Goal: Transaction & Acquisition: Purchase product/service

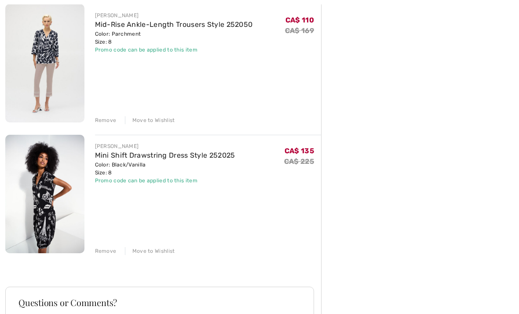
scroll to position [504, 0]
click at [55, 189] on img at bounding box center [44, 193] width 79 height 118
click at [71, 174] on img at bounding box center [44, 193] width 79 height 118
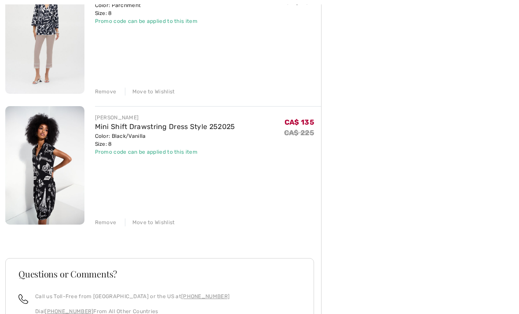
click at [164, 130] on link "Mini Shift Drawstring Dress Style 252025" at bounding box center [165, 126] width 140 height 8
click at [121, 130] on link "Mini Shift Drawstring Dress Style 252025" at bounding box center [165, 126] width 140 height 8
click at [67, 154] on img at bounding box center [44, 165] width 79 height 118
click at [64, 162] on img at bounding box center [44, 165] width 79 height 118
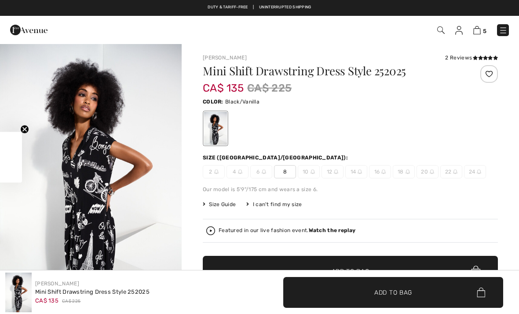
checkbox input "true"
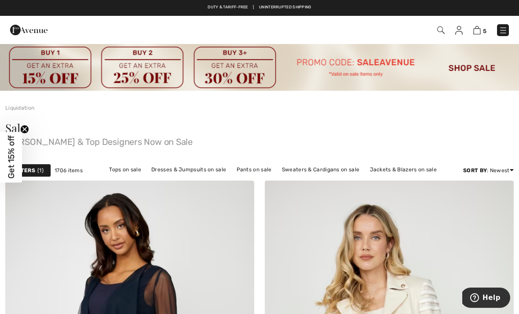
click at [408, 170] on link "Jackets & Blazers on sale" at bounding box center [403, 169] width 76 height 11
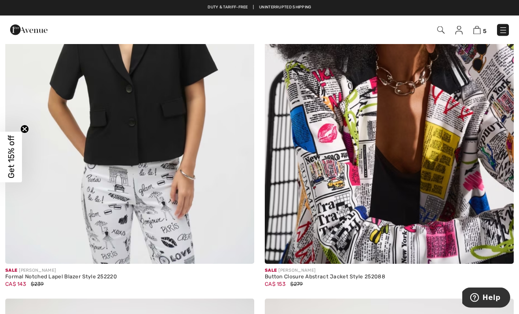
scroll to position [4107, 0]
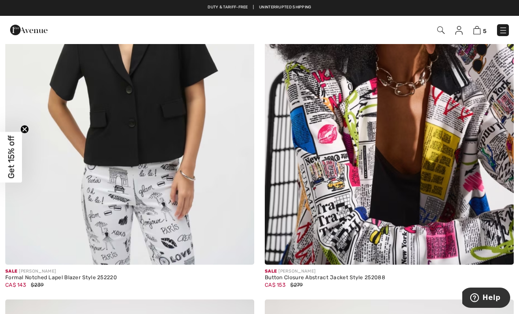
click at [472, 140] on img at bounding box center [389, 77] width 249 height 373
click at [469, 115] on img at bounding box center [389, 77] width 249 height 373
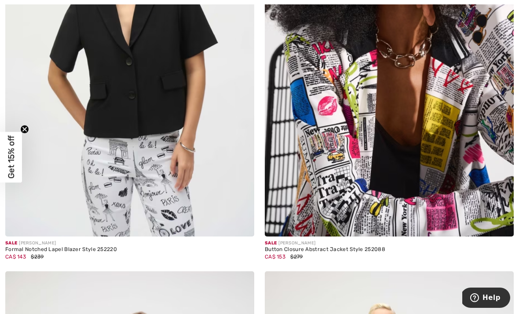
click at [464, 121] on img at bounding box center [389, 49] width 249 height 373
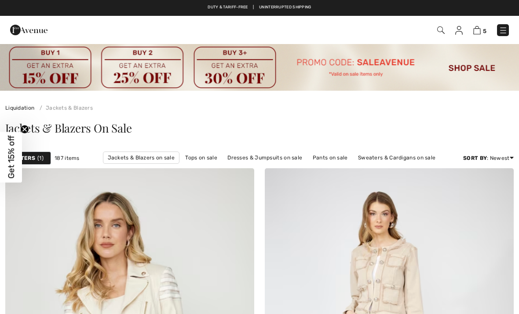
checkbox input "true"
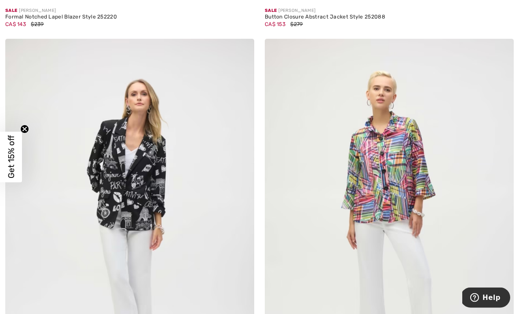
scroll to position [4367, 0]
click at [155, 186] on img at bounding box center [129, 225] width 249 height 373
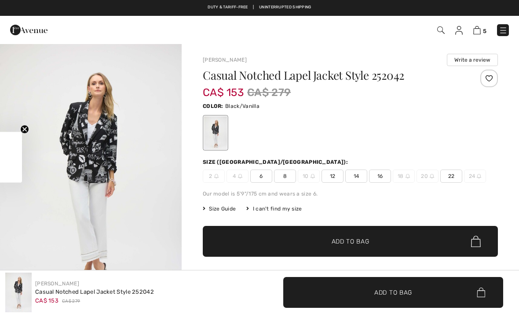
checkbox input "true"
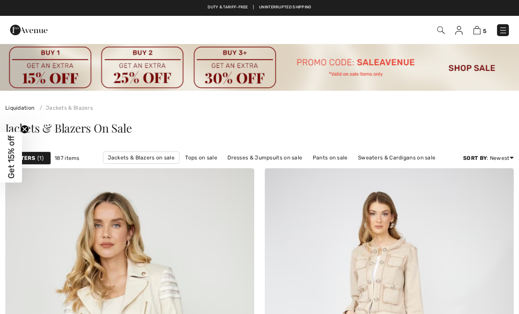
checkbox input "true"
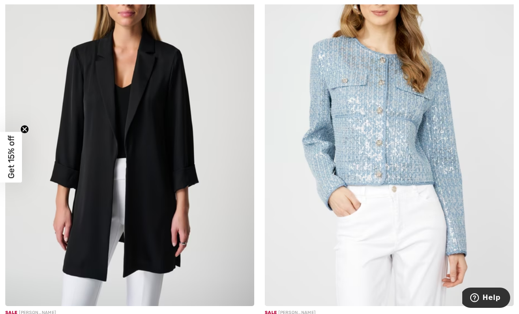
scroll to position [5816, 0]
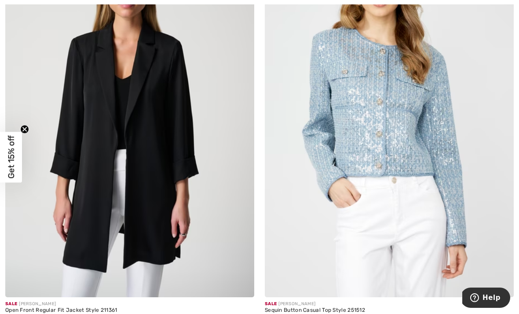
click at [184, 179] on img at bounding box center [129, 109] width 249 height 373
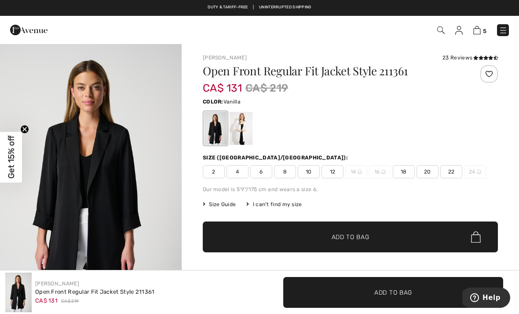
click at [244, 121] on div at bounding box center [241, 128] width 23 height 33
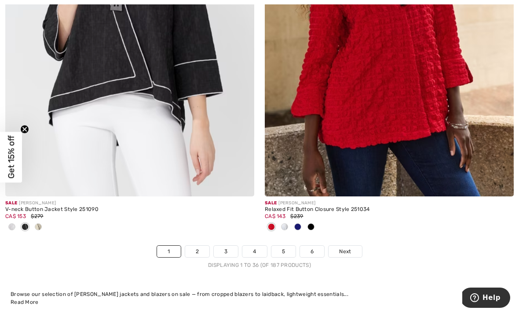
scroll to position [7623, 0]
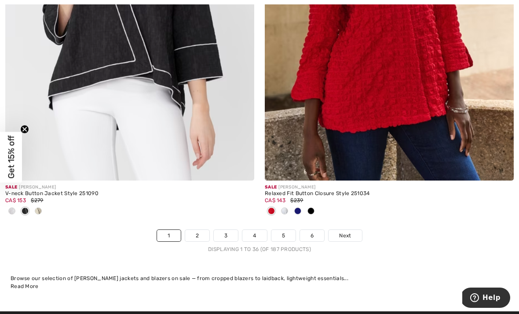
click at [199, 230] on link "2" at bounding box center [197, 235] width 24 height 11
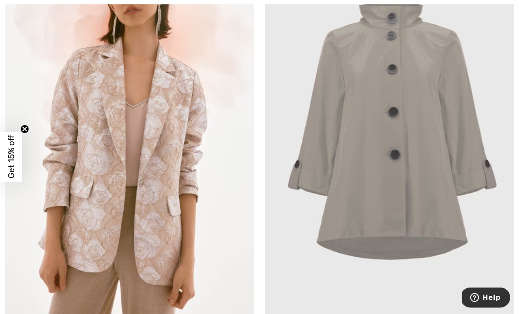
scroll to position [225, 0]
click at [437, 143] on img at bounding box center [389, 129] width 249 height 373
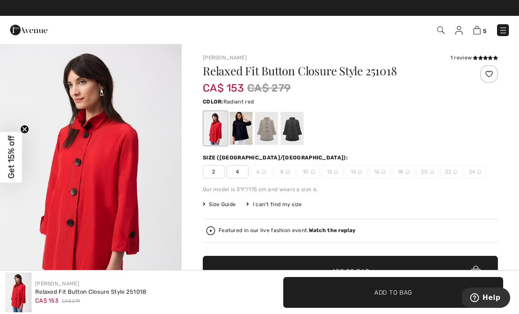
click at [246, 123] on div at bounding box center [241, 128] width 23 height 33
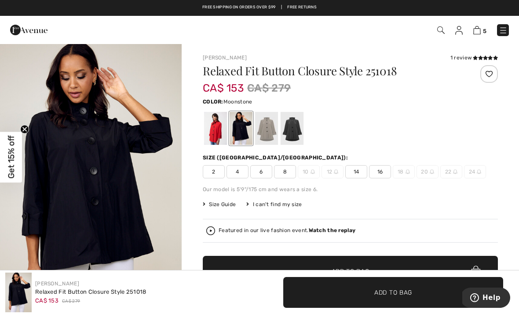
click at [268, 127] on div at bounding box center [266, 128] width 23 height 33
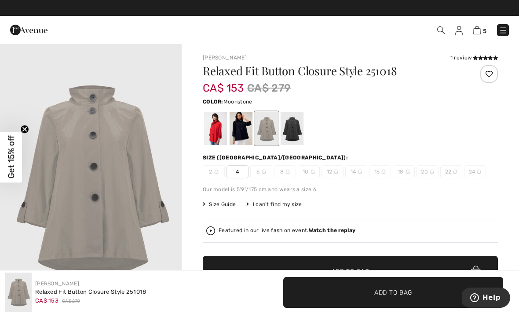
click at [296, 127] on div at bounding box center [292, 128] width 23 height 33
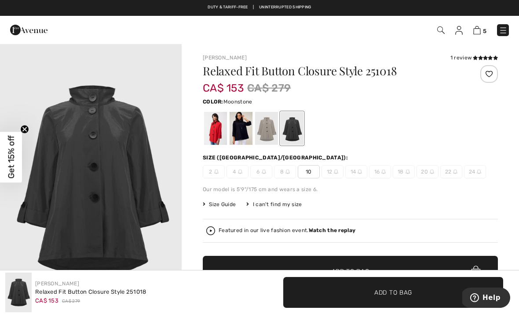
click at [266, 128] on div at bounding box center [266, 128] width 23 height 33
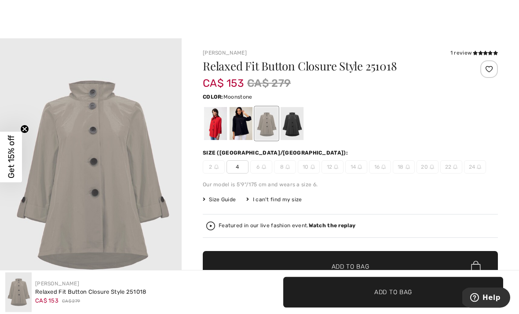
scroll to position [5, 0]
click at [241, 124] on div at bounding box center [241, 123] width 23 height 33
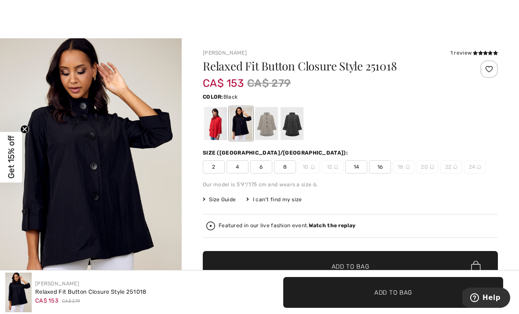
click at [291, 122] on div at bounding box center [292, 123] width 23 height 33
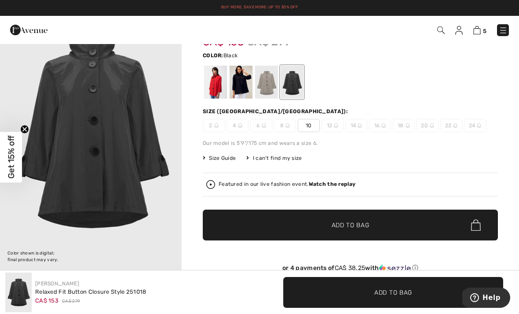
scroll to position [0, 0]
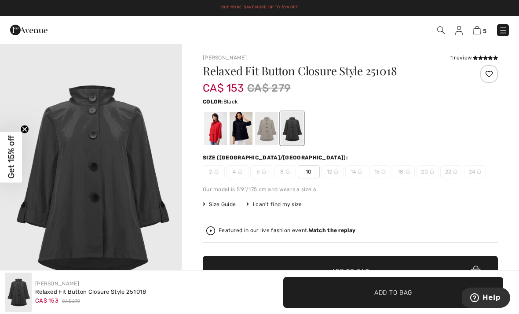
click at [218, 129] on div at bounding box center [215, 128] width 23 height 33
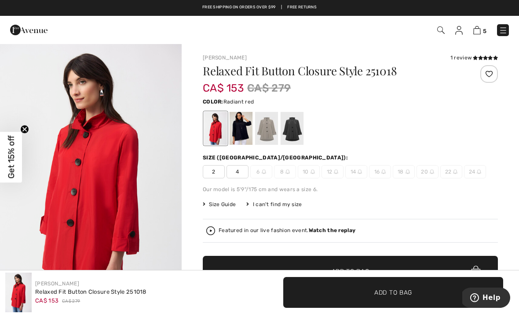
click at [241, 121] on div at bounding box center [241, 128] width 23 height 33
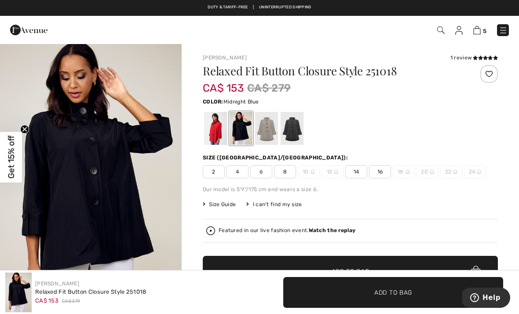
click at [265, 128] on div at bounding box center [266, 128] width 23 height 33
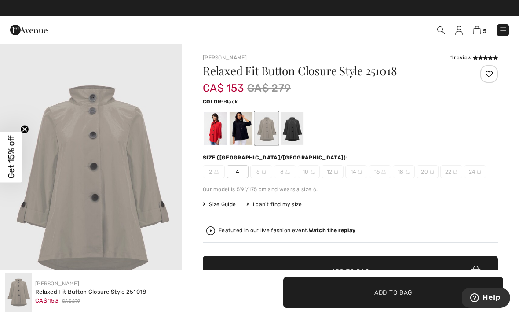
click at [293, 128] on div at bounding box center [292, 128] width 23 height 33
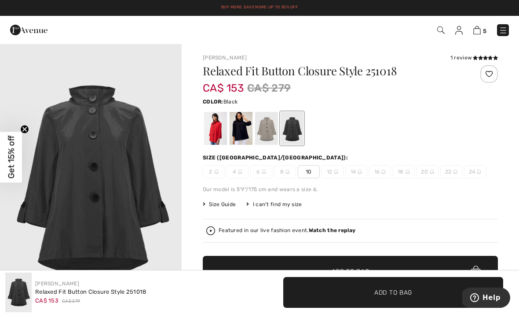
click at [246, 127] on div at bounding box center [241, 128] width 23 height 33
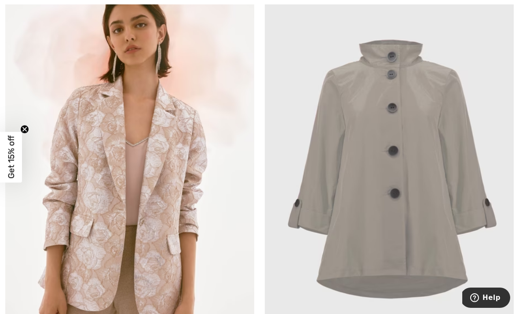
scroll to position [188, 0]
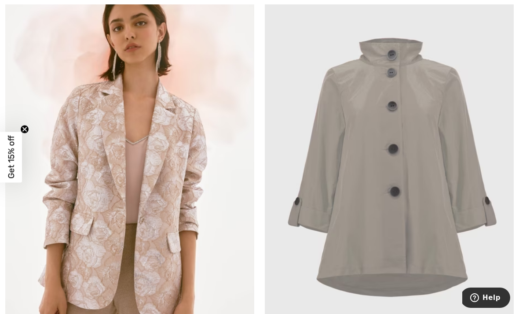
click at [450, 123] on img at bounding box center [389, 166] width 249 height 373
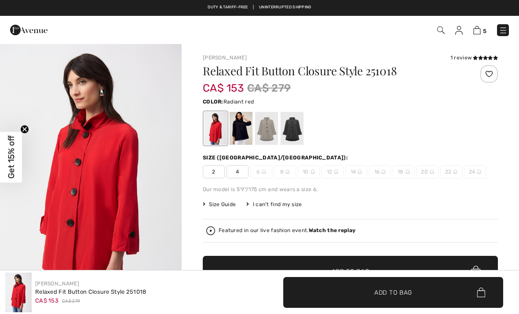
checkbox input "true"
click at [466, 58] on div "1 review" at bounding box center [474, 58] width 48 height 8
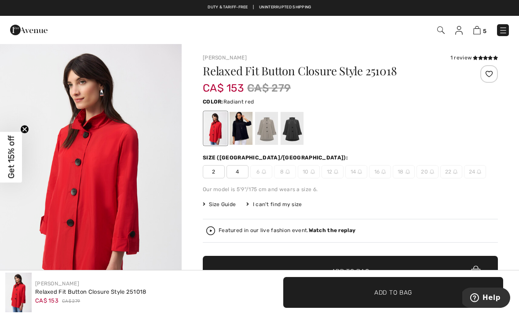
click at [480, 58] on icon at bounding box center [480, 57] width 5 height 4
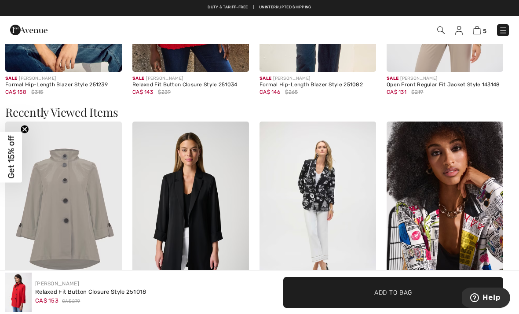
scroll to position [1213, 0]
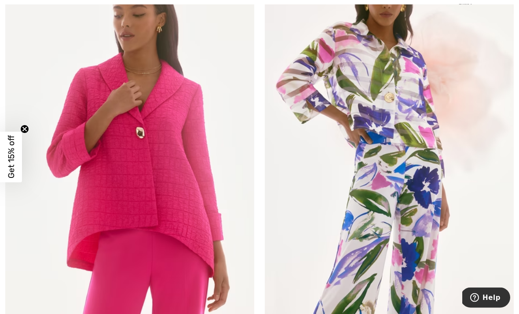
scroll to position [1892, 0]
click at [424, 121] on img at bounding box center [389, 138] width 249 height 373
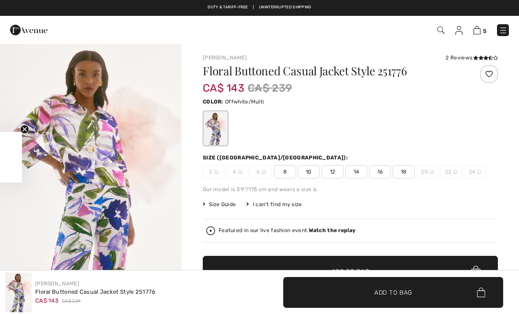
checkbox input "true"
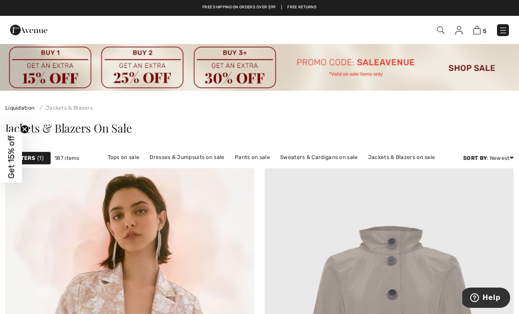
click at [38, 157] on span "1" at bounding box center [40, 158] width 6 height 8
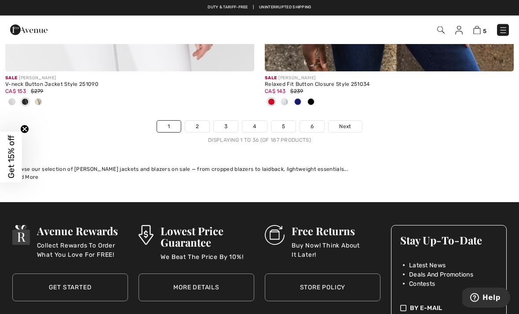
scroll to position [7732, 0]
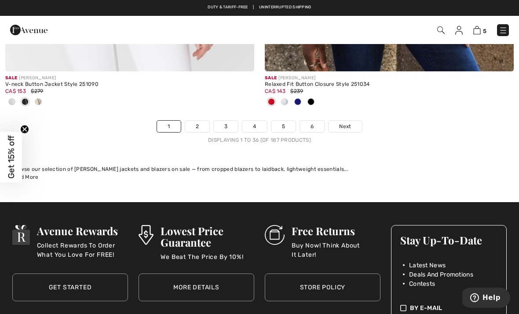
click at [199, 121] on link "2" at bounding box center [197, 126] width 24 height 11
click at [194, 121] on link "2" at bounding box center [197, 126] width 24 height 11
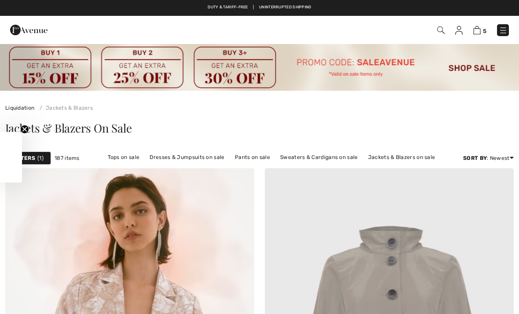
checkbox input "true"
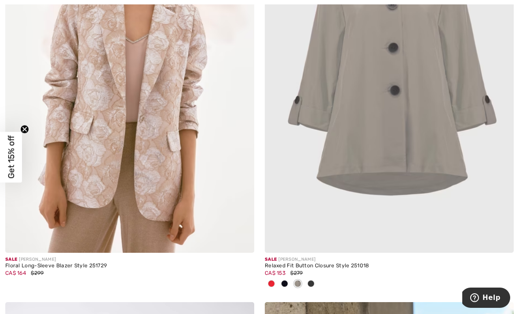
scroll to position [290, 0]
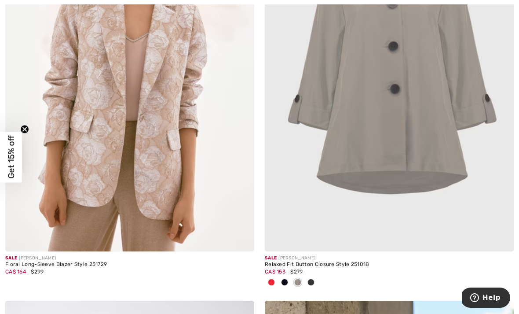
click at [432, 129] on img at bounding box center [389, 64] width 249 height 373
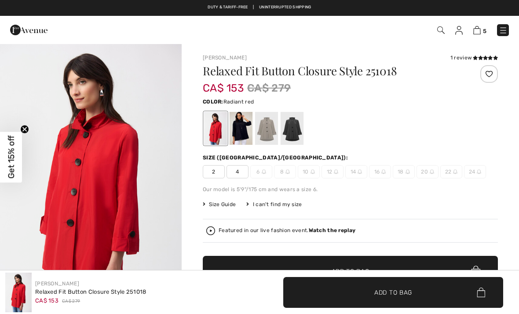
checkbox input "true"
click at [219, 128] on div at bounding box center [215, 128] width 23 height 33
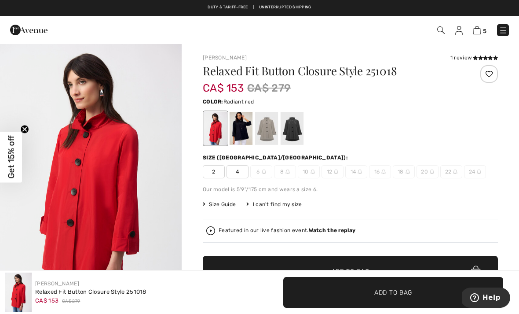
click at [242, 124] on div at bounding box center [241, 128] width 23 height 33
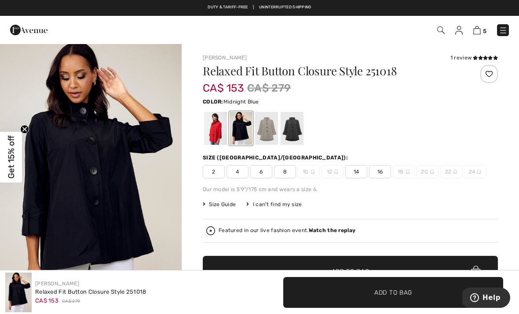
click at [285, 171] on span "8" at bounding box center [285, 171] width 22 height 13
click at [388, 293] on span "Add to Bag" at bounding box center [393, 291] width 38 height 9
click at [270, 130] on div at bounding box center [266, 128] width 23 height 33
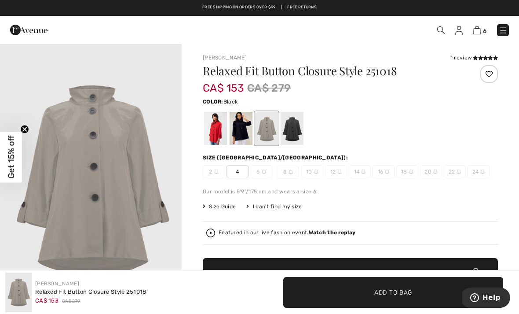
click at [296, 128] on div at bounding box center [292, 128] width 23 height 33
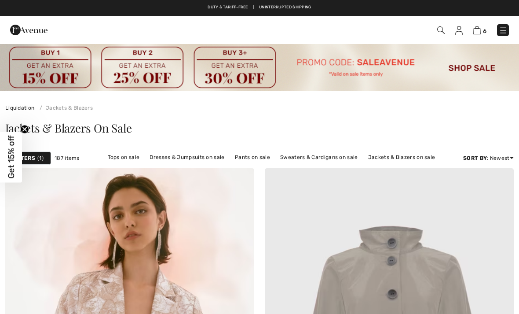
checkbox input "true"
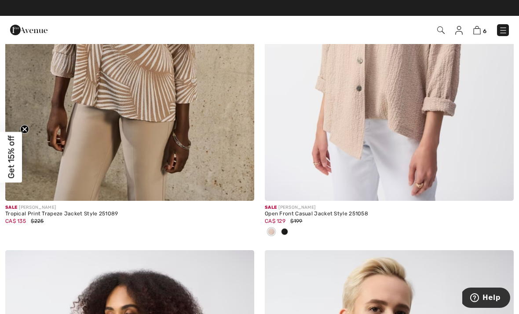
scroll to position [1171, 0]
click at [433, 96] on img at bounding box center [389, 14] width 249 height 373
click at [439, 100] on img at bounding box center [389, 14] width 249 height 373
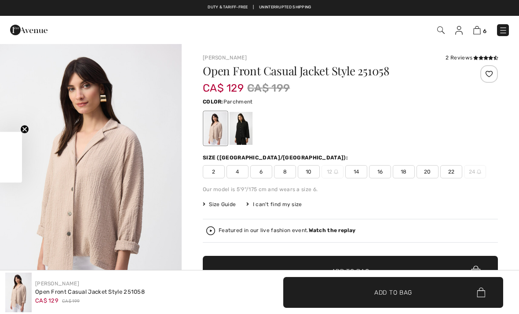
checkbox input "true"
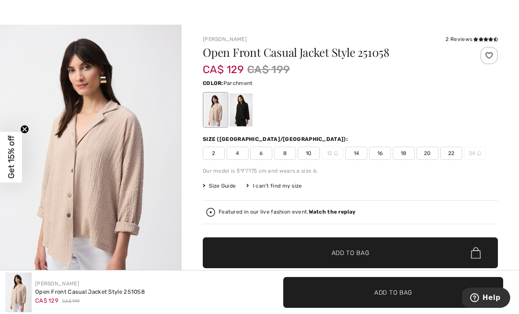
scroll to position [19, 0]
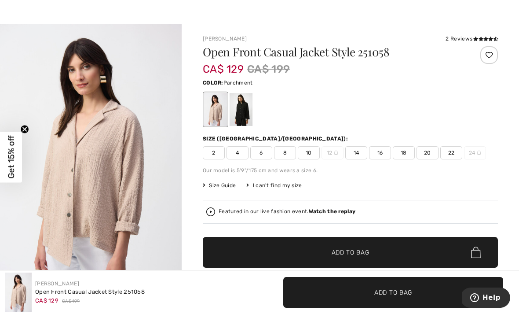
click at [247, 109] on div at bounding box center [241, 109] width 23 height 33
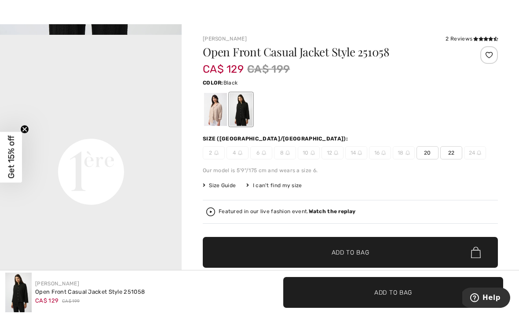
scroll to position [587, 0]
click at [215, 109] on div at bounding box center [215, 109] width 23 height 33
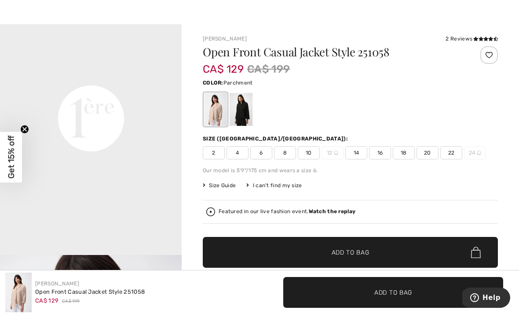
scroll to position [0, 0]
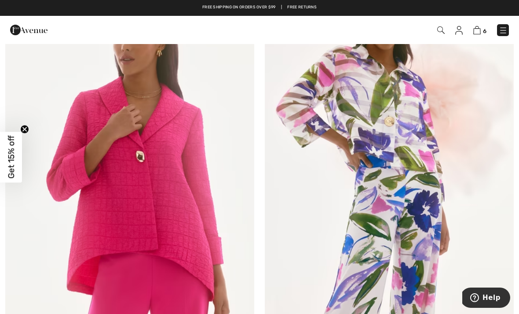
scroll to position [1867, 0]
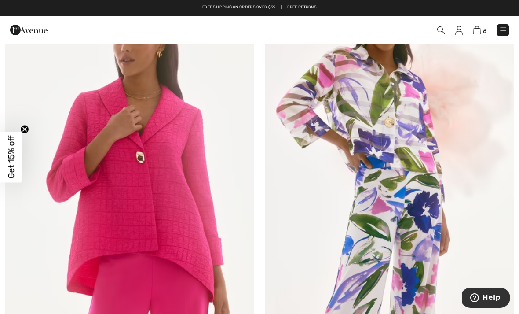
click at [185, 194] on img at bounding box center [129, 163] width 249 height 373
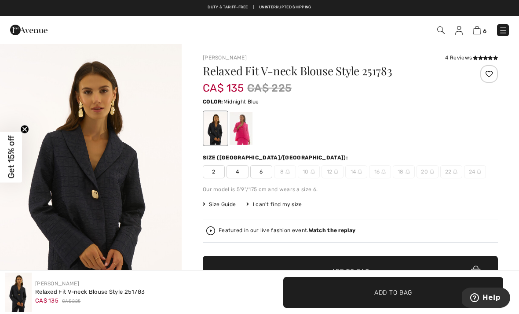
click at [240, 130] on div at bounding box center [241, 128] width 23 height 33
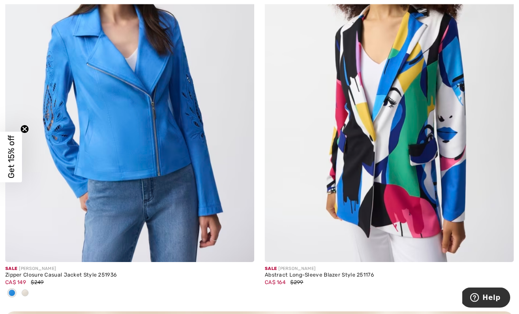
scroll to position [2378, 0]
click at [413, 161] on img at bounding box center [389, 74] width 249 height 373
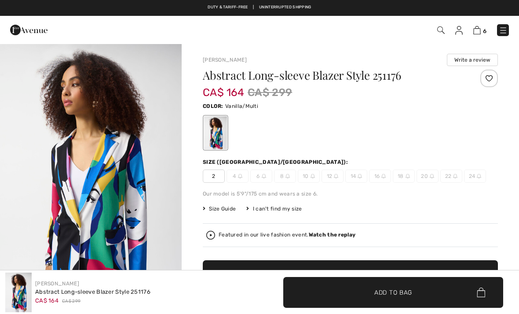
checkbox input "true"
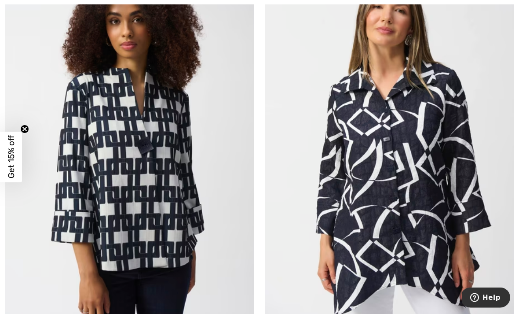
scroll to position [4915, 0]
click at [425, 176] on img at bounding box center [389, 143] width 249 height 373
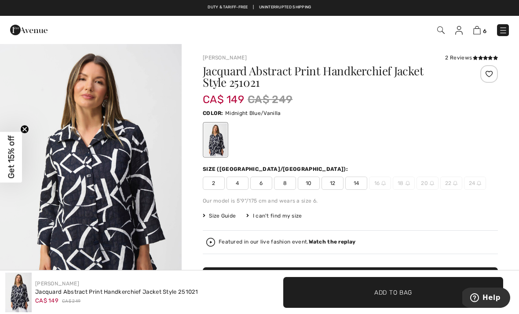
click at [469, 59] on div "2 Reviews" at bounding box center [471, 58] width 53 height 8
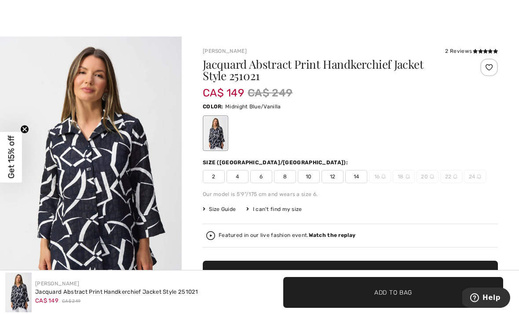
scroll to position [7, 0]
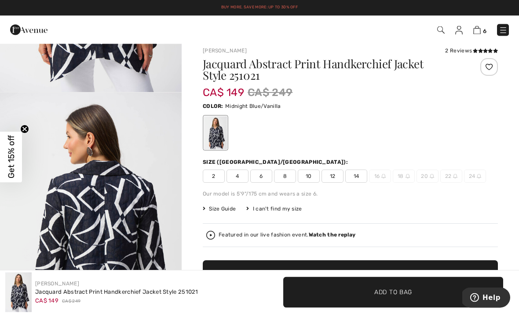
scroll to position [0, 0]
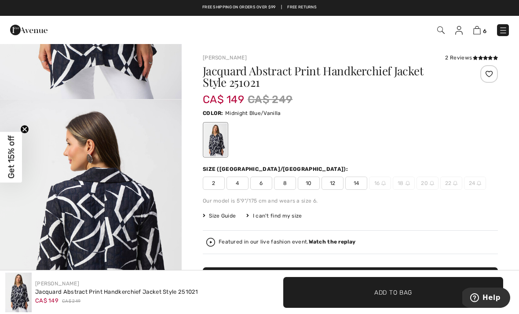
click at [471, 55] on div "2 Reviews" at bounding box center [471, 58] width 53 height 8
click at [478, 56] on icon at bounding box center [480, 57] width 5 height 4
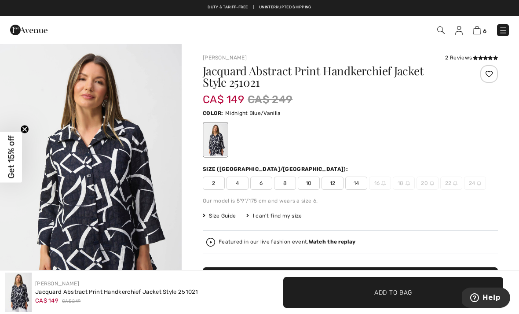
click at [290, 181] on span "8" at bounding box center [285, 182] width 22 height 13
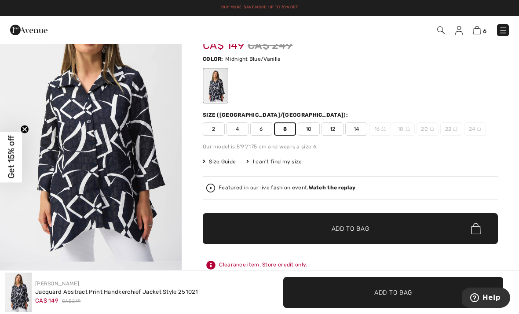
click at [361, 230] on span "Add to Bag" at bounding box center [351, 228] width 38 height 9
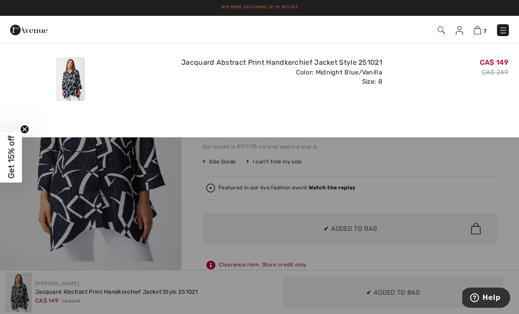
click at [25, 75] on div at bounding box center [70, 79] width 126 height 51
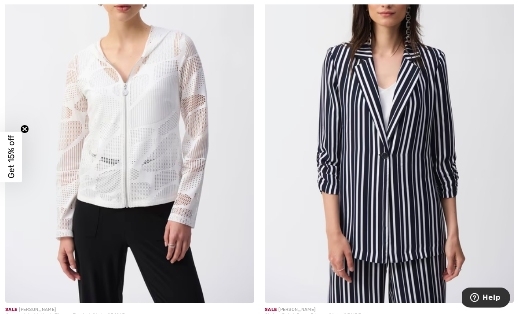
scroll to position [6670, 0]
click at [419, 174] on img at bounding box center [389, 115] width 249 height 373
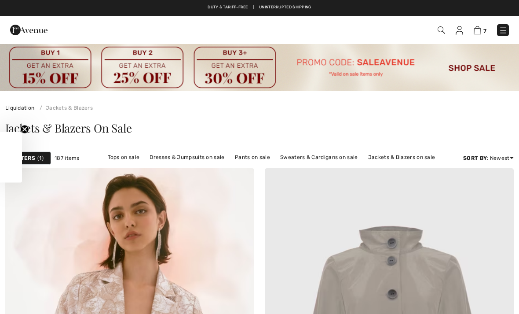
scroll to position [6698, 0]
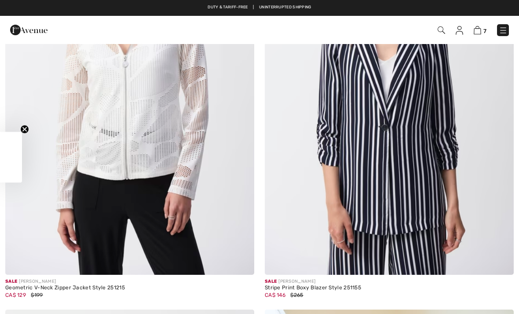
checkbox input "true"
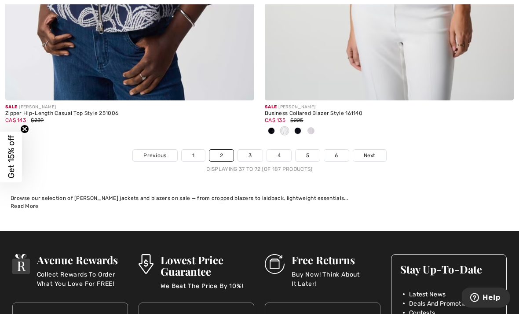
scroll to position [7690, 0]
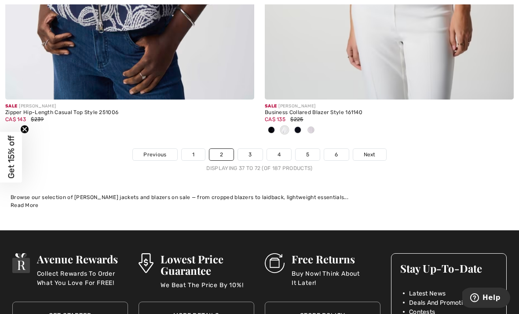
click at [258, 149] on link "3" at bounding box center [250, 154] width 24 height 11
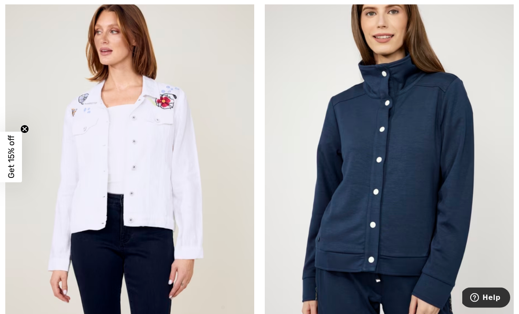
scroll to position [615, 0]
click at [427, 190] on img at bounding box center [389, 162] width 249 height 373
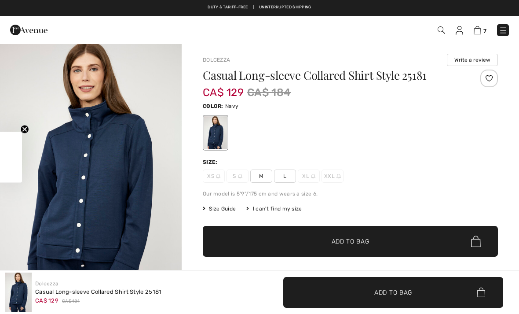
checkbox input "true"
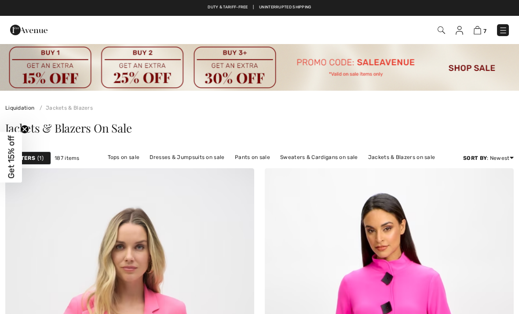
checkbox input "true"
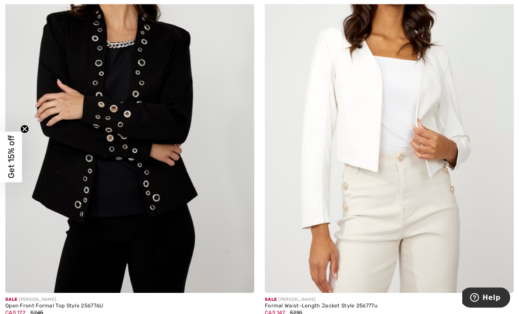
scroll to position [1488, 0]
click at [184, 164] on img at bounding box center [129, 105] width 249 height 373
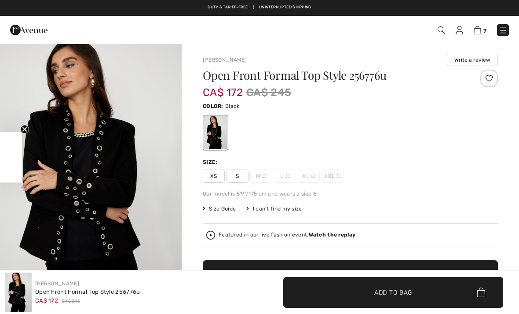
checkbox input "true"
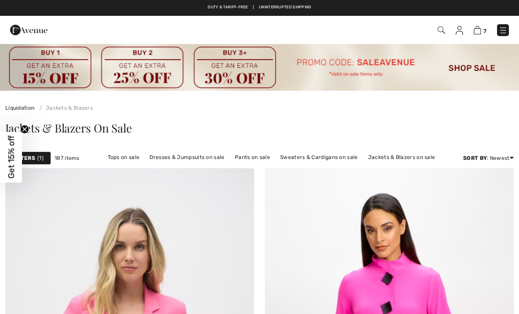
checkbox input "true"
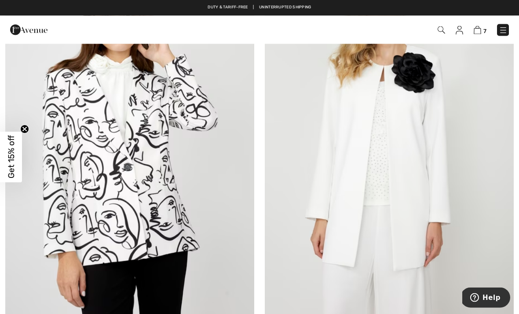
scroll to position [1851, 0]
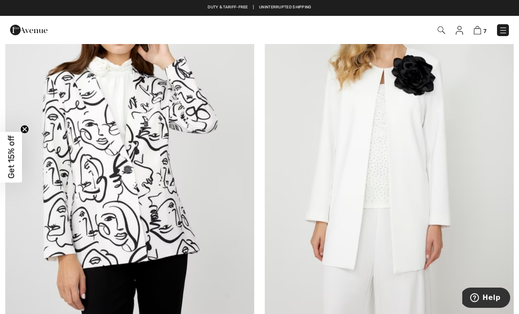
click at [169, 187] on img at bounding box center [129, 149] width 249 height 373
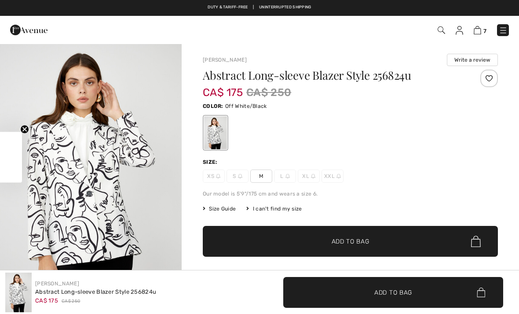
checkbox input "true"
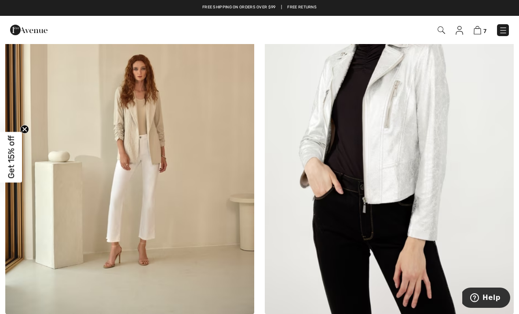
scroll to position [3603, 0]
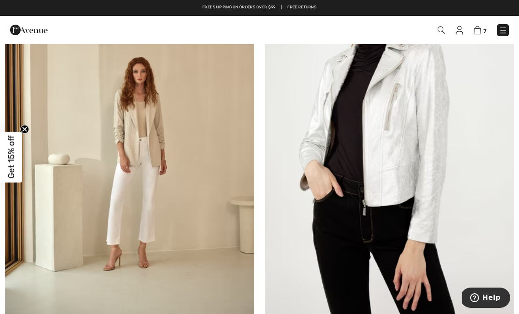
click at [160, 128] on img at bounding box center [129, 129] width 249 height 373
click at [161, 143] on img at bounding box center [129, 129] width 249 height 373
click at [158, 153] on img at bounding box center [129, 129] width 249 height 373
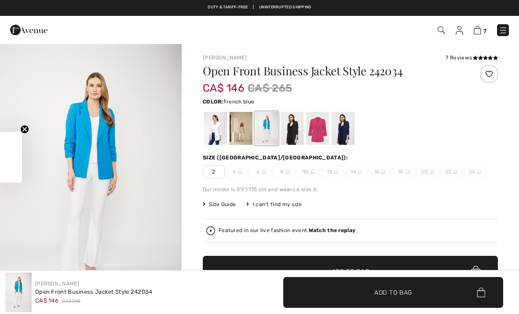
checkbox input "true"
click at [218, 127] on div at bounding box center [215, 128] width 23 height 33
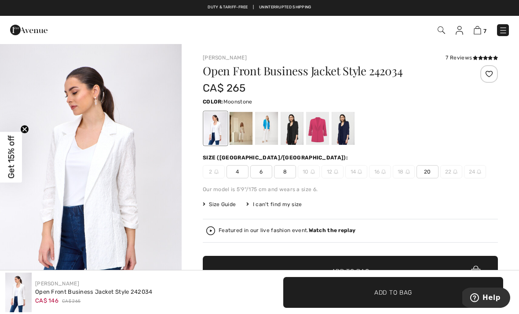
click at [241, 127] on div at bounding box center [241, 128] width 23 height 33
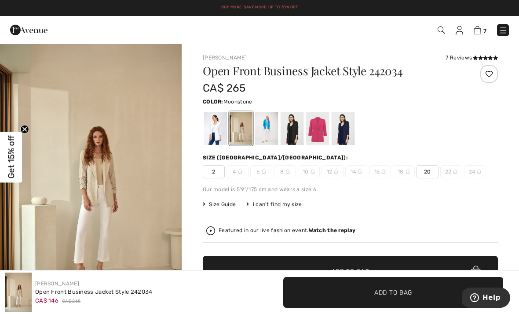
click at [269, 128] on div at bounding box center [266, 128] width 23 height 33
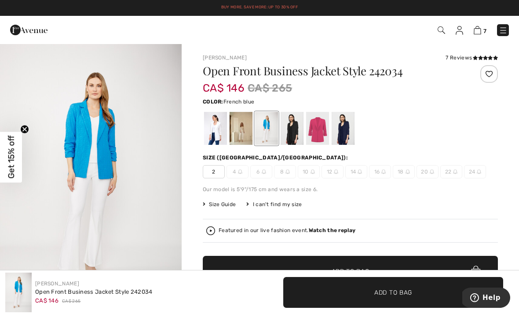
click at [296, 130] on div at bounding box center [292, 128] width 23 height 33
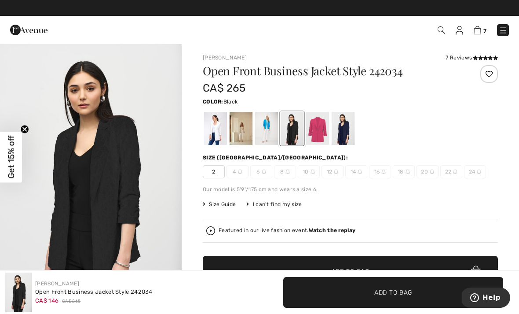
click at [320, 130] on div at bounding box center [317, 128] width 23 height 33
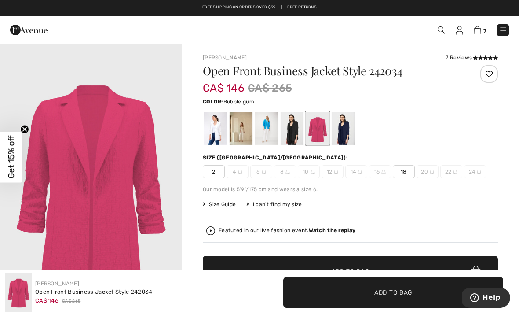
click at [346, 129] on div at bounding box center [343, 128] width 23 height 33
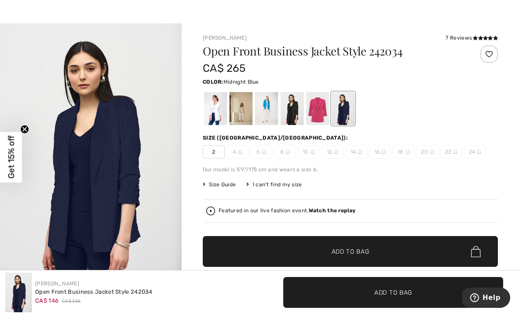
scroll to position [19, 0]
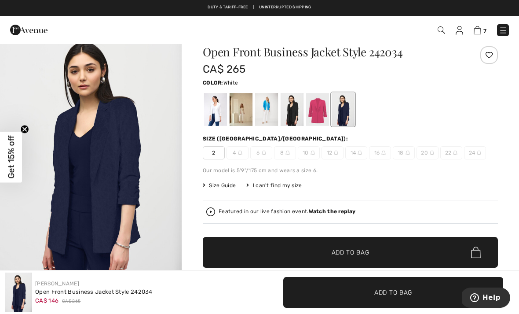
click at [218, 113] on div at bounding box center [215, 109] width 23 height 33
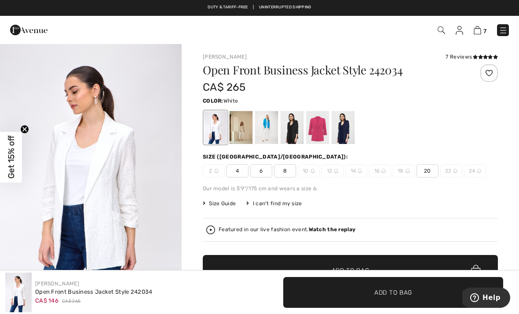
scroll to position [0, 0]
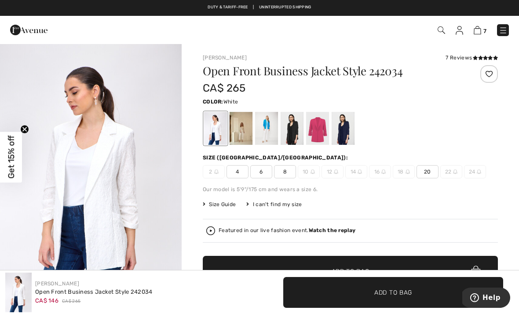
click at [473, 58] on icon at bounding box center [475, 57] width 5 height 4
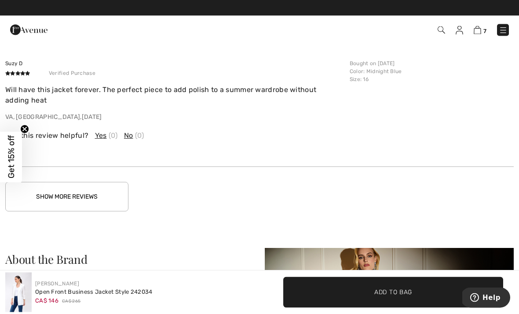
scroll to position [1448, 0]
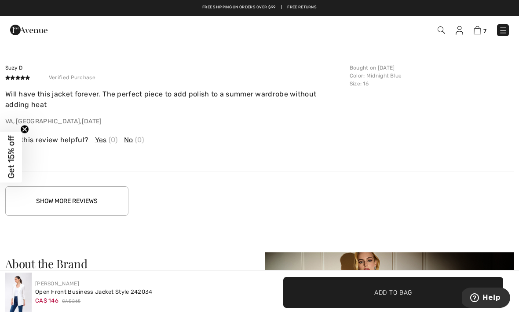
click at [98, 197] on button "Show More Reviews" at bounding box center [66, 200] width 123 height 29
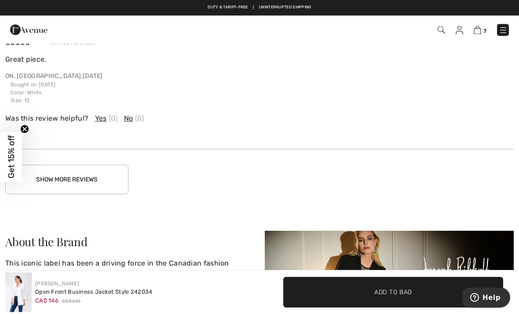
scroll to position [1905, 0]
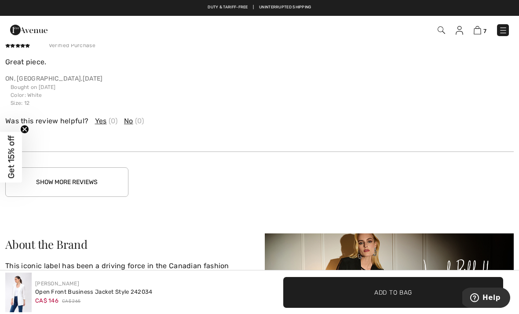
click at [106, 179] on button "Show More Reviews" at bounding box center [66, 181] width 123 height 29
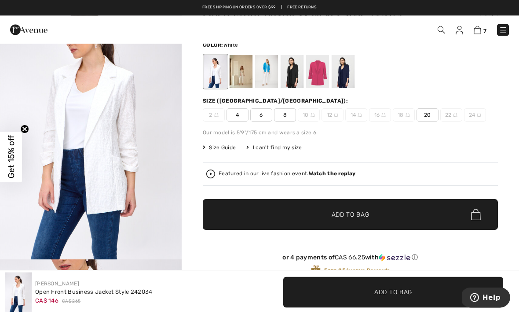
scroll to position [0, 0]
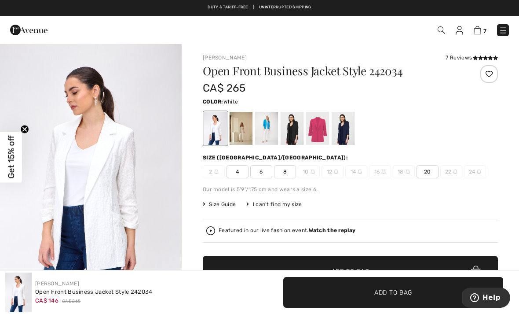
click at [219, 123] on div at bounding box center [215, 128] width 23 height 33
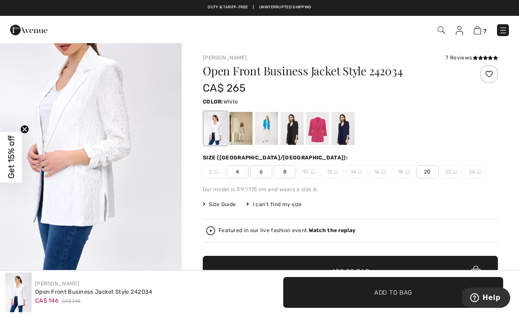
scroll to position [261, 0]
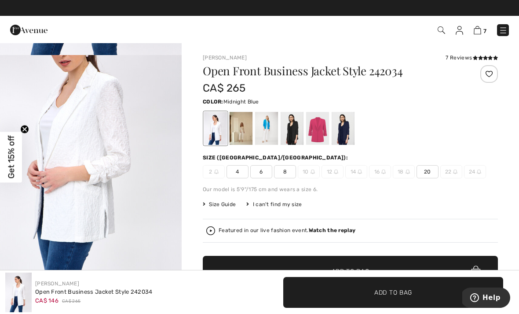
click at [347, 128] on div at bounding box center [343, 128] width 23 height 33
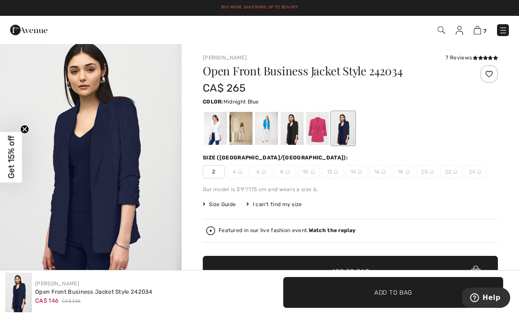
scroll to position [0, 0]
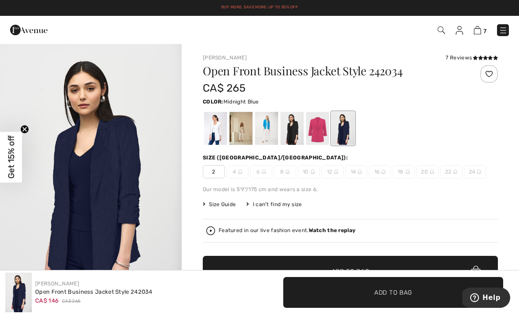
click at [320, 128] on div at bounding box center [317, 128] width 23 height 33
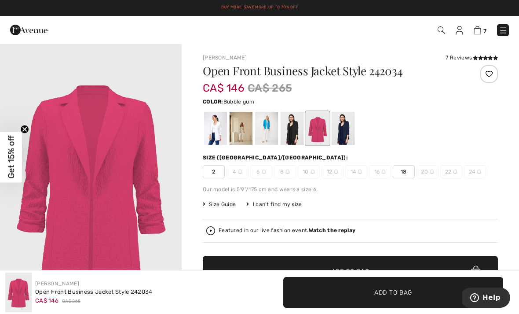
click at [298, 129] on div at bounding box center [292, 128] width 23 height 33
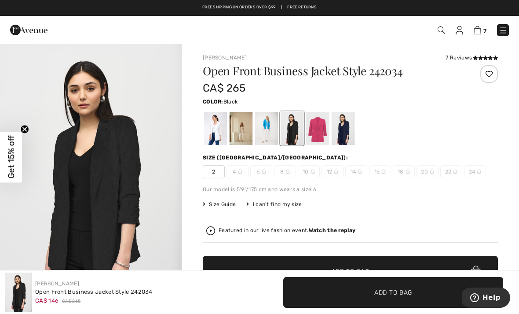
click at [267, 127] on div at bounding box center [266, 128] width 23 height 33
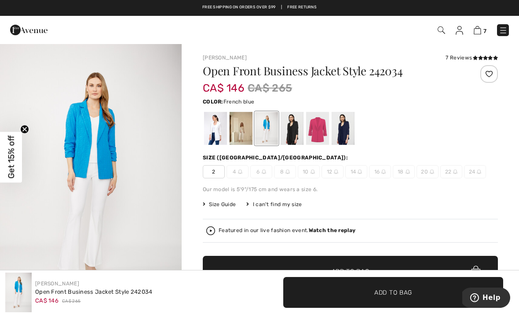
click at [242, 129] on div at bounding box center [241, 128] width 23 height 33
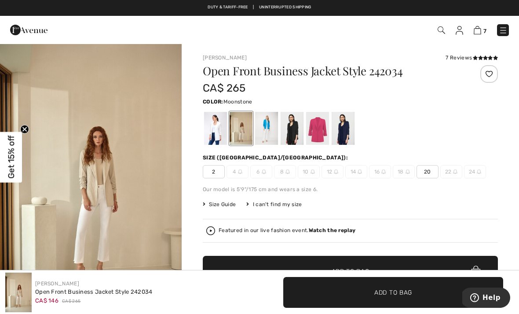
click at [217, 129] on div at bounding box center [215, 128] width 23 height 33
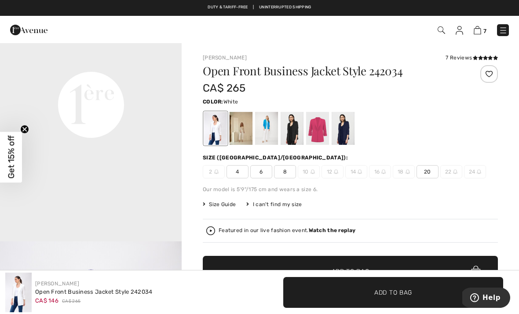
scroll to position [622, 0]
click at [217, 126] on div at bounding box center [215, 128] width 23 height 33
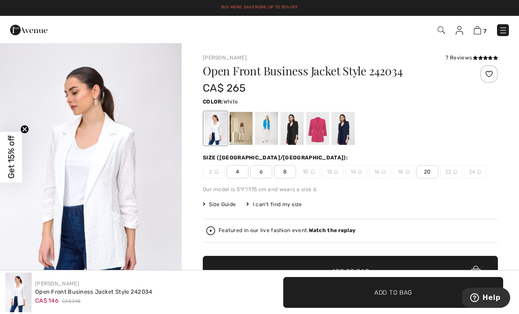
click at [289, 173] on span "8" at bounding box center [285, 171] width 22 height 13
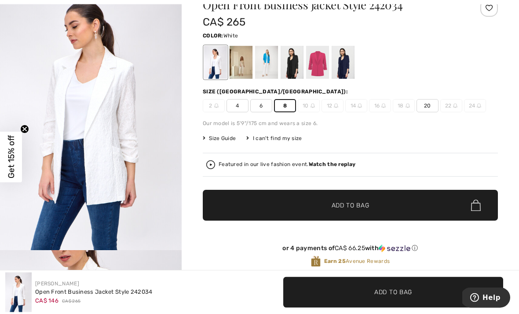
click at [366, 207] on span "Add to Bag" at bounding box center [351, 205] width 38 height 9
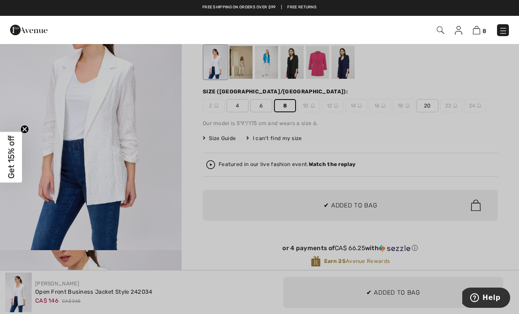
click at [169, 207] on div at bounding box center [259, 157] width 519 height 314
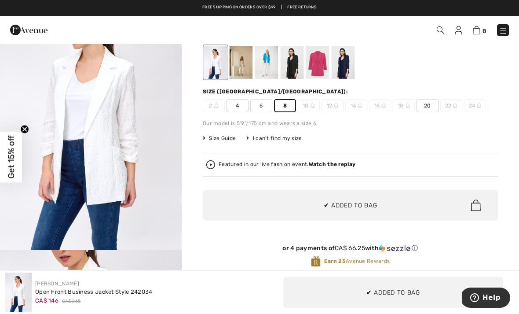
scroll to position [0, 0]
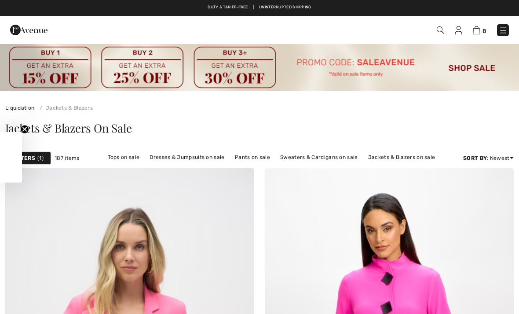
checkbox input "true"
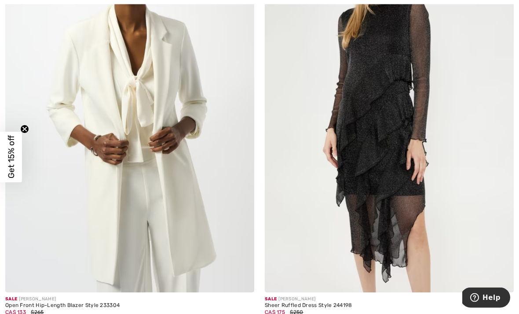
scroll to position [4866, 0]
click at [202, 170] on img at bounding box center [129, 105] width 249 height 373
click at [194, 156] on img at bounding box center [129, 105] width 249 height 373
click at [170, 115] on img at bounding box center [129, 105] width 249 height 373
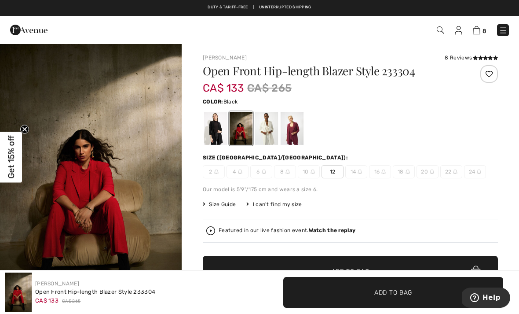
click at [216, 130] on div at bounding box center [215, 128] width 23 height 33
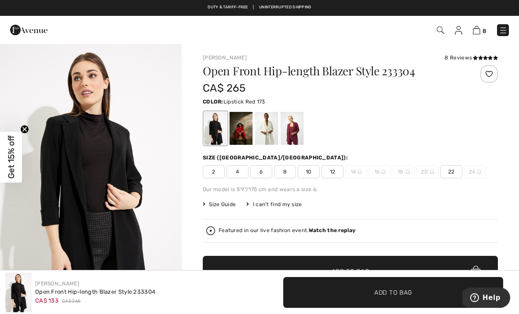
click at [244, 125] on div at bounding box center [241, 128] width 23 height 33
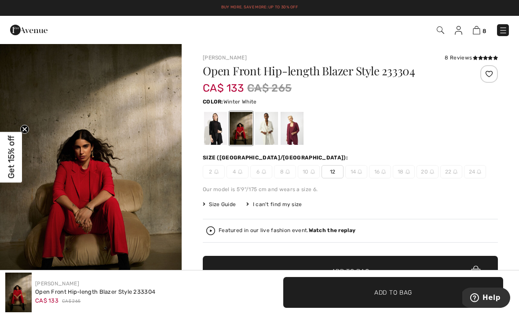
click at [270, 129] on div at bounding box center [266, 128] width 23 height 33
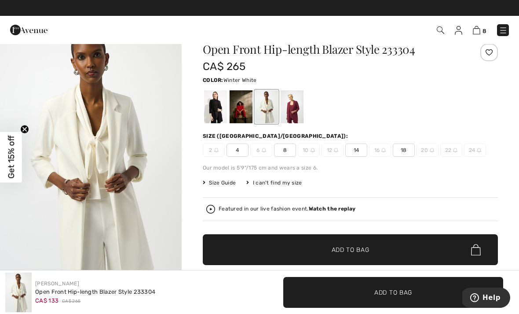
scroll to position [22, 0]
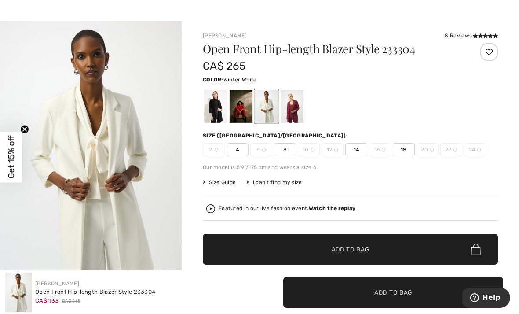
click at [295, 107] on div at bounding box center [292, 106] width 23 height 33
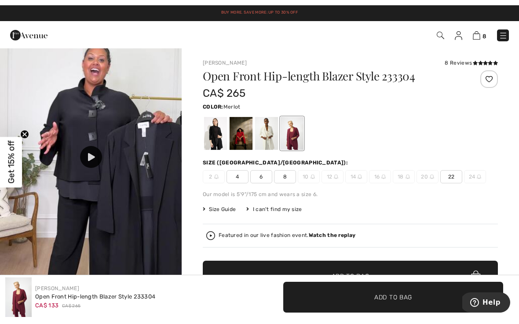
scroll to position [607, 0]
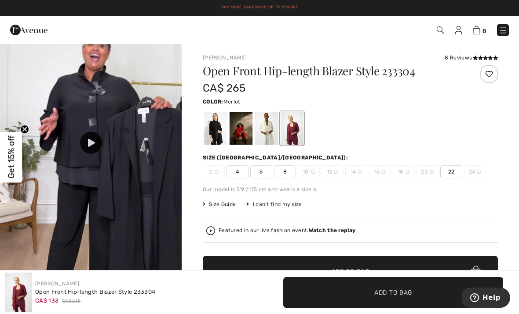
click at [99, 142] on div at bounding box center [91, 143] width 22 height 22
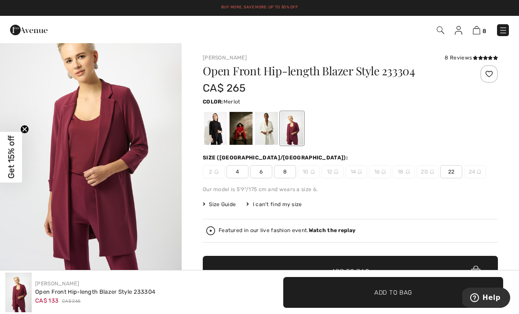
scroll to position [0, 0]
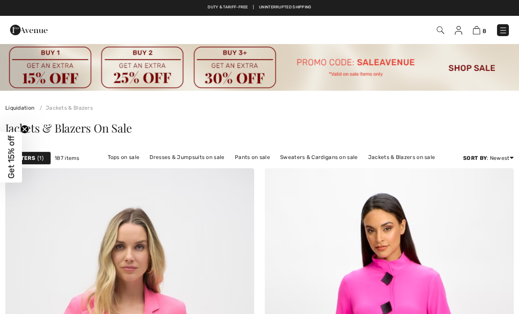
scroll to position [4894, 0]
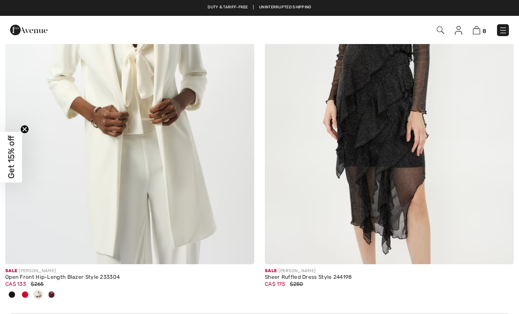
checkbox input "true"
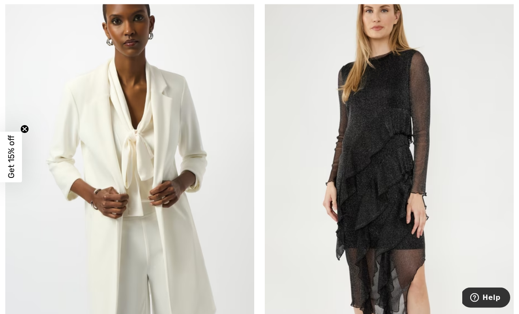
scroll to position [4812, 0]
click at [210, 172] on img at bounding box center [129, 158] width 249 height 373
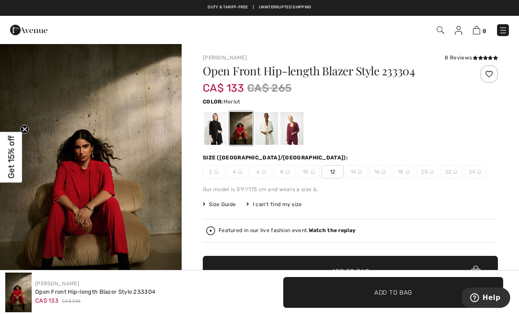
click at [296, 127] on div at bounding box center [292, 128] width 23 height 33
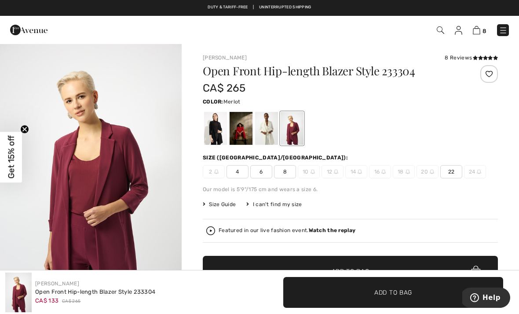
click at [271, 127] on div at bounding box center [266, 128] width 23 height 33
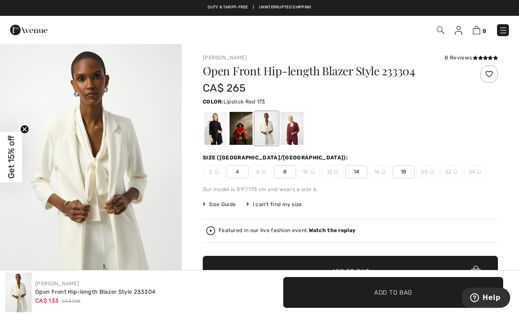
click at [245, 124] on div at bounding box center [241, 128] width 23 height 33
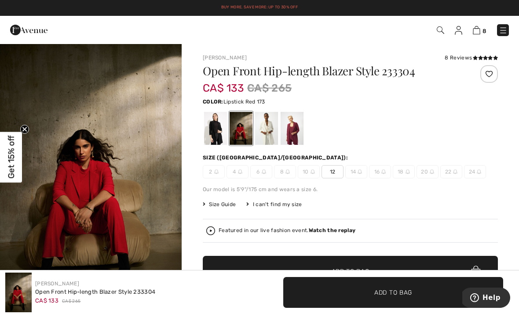
click at [218, 124] on div at bounding box center [215, 128] width 23 height 33
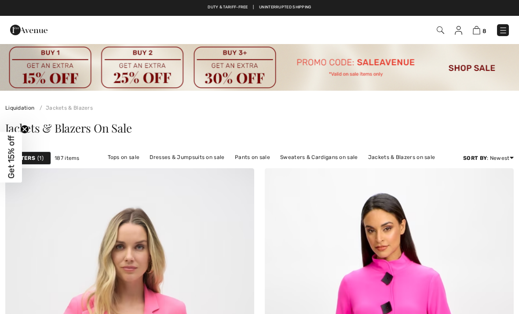
checkbox input "true"
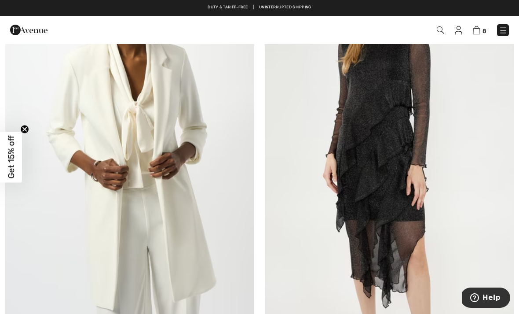
click at [203, 151] on img at bounding box center [129, 130] width 249 height 373
click at [180, 144] on img at bounding box center [129, 130] width 249 height 373
click at [223, 175] on img at bounding box center [129, 130] width 249 height 373
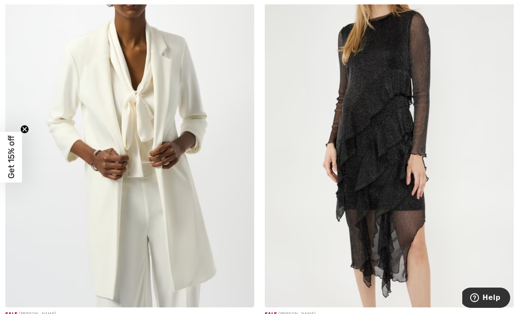
click at [206, 153] on img at bounding box center [129, 120] width 249 height 373
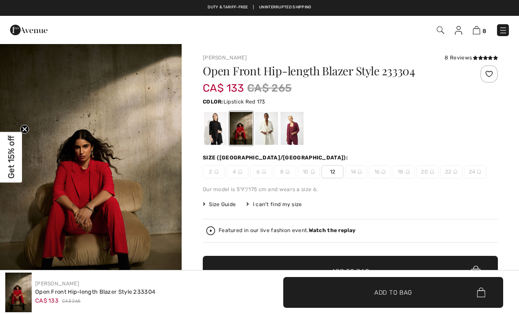
checkbox input "true"
click at [473, 56] on icon at bounding box center [475, 57] width 5 height 4
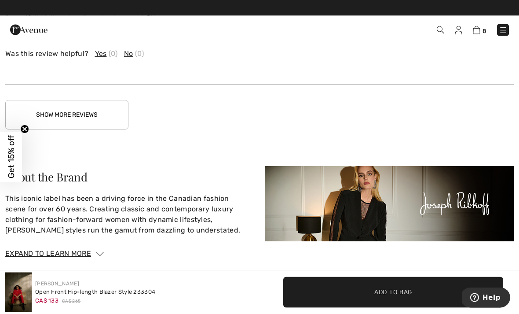
scroll to position [1889, 0]
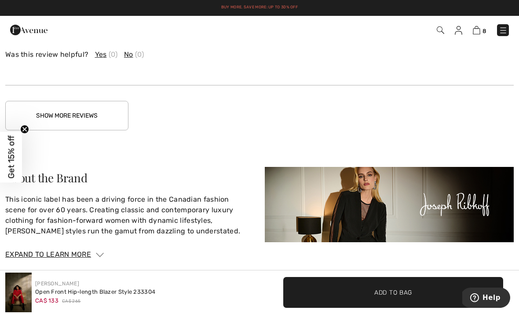
click at [113, 113] on button "Show More Reviews" at bounding box center [66, 115] width 123 height 29
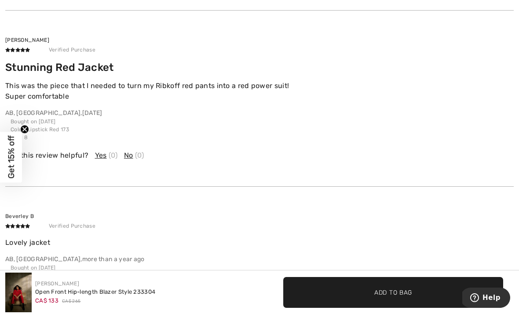
scroll to position [1965, 0]
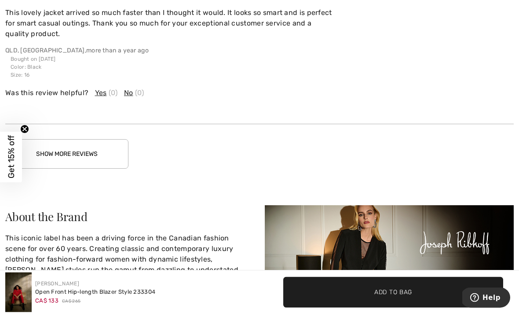
click at [107, 152] on button "Show More Reviews" at bounding box center [66, 153] width 123 height 29
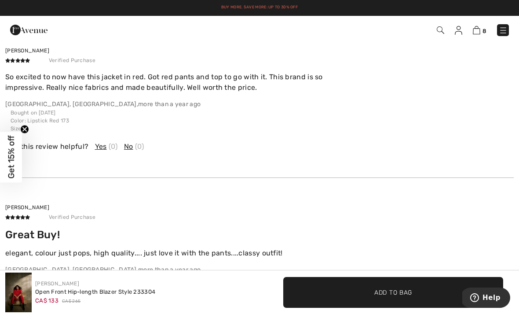
scroll to position [2452, 0]
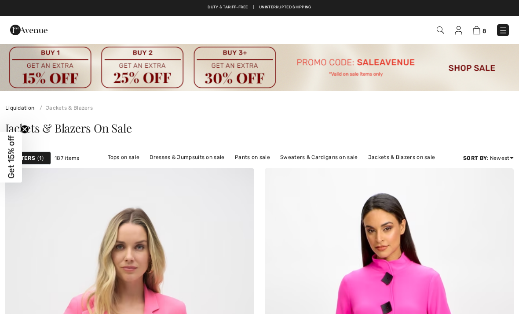
scroll to position [4879, 0]
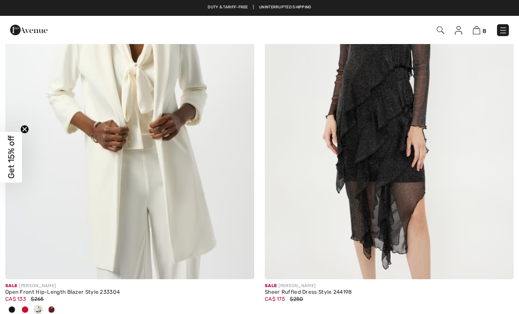
checkbox input "true"
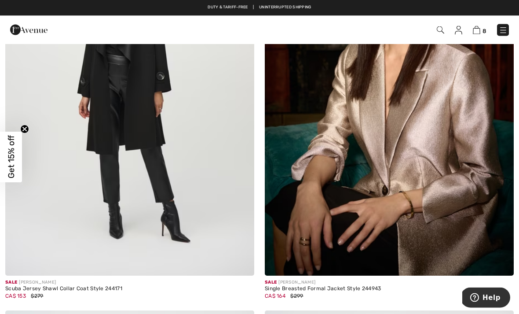
scroll to position [6202, 0]
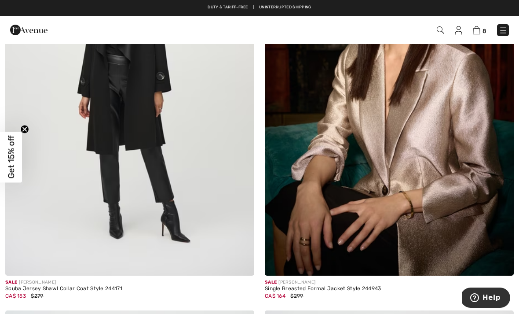
click at [392, 142] on img at bounding box center [389, 88] width 249 height 373
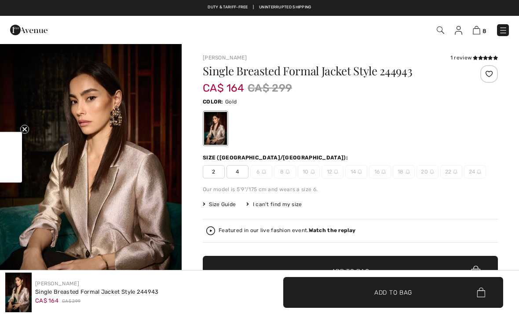
checkbox input "true"
click at [515, 256] on div "Joseph Ribkoff 1 review 1 review Single Breasted Formal Jacket Style 244943 CA$…" at bounding box center [350, 303] width 337 height 521
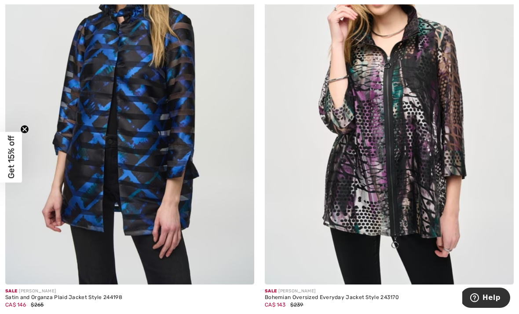
scroll to position [6604, 0]
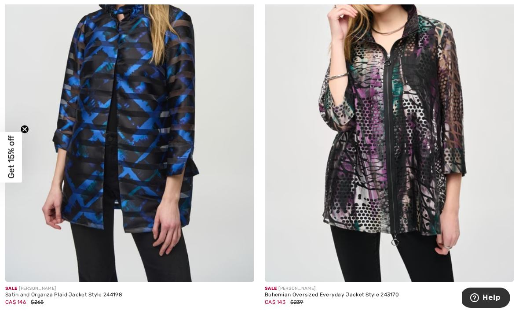
click at [425, 119] on img at bounding box center [389, 94] width 249 height 373
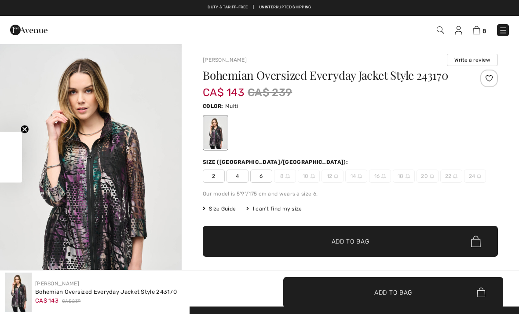
checkbox input "true"
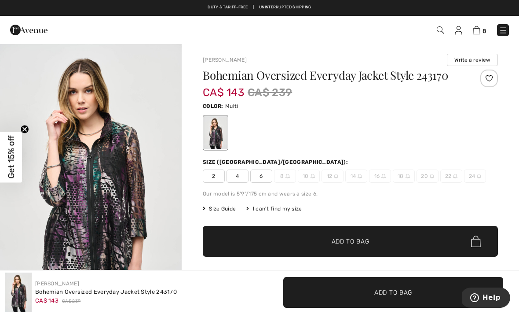
click at [514, 284] on div "✔ Added to Bag Add to Bag" at bounding box center [388, 292] width 259 height 31
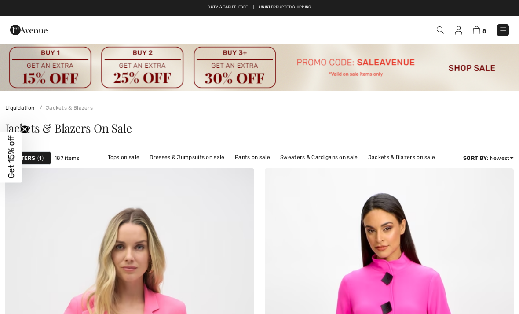
checkbox input "true"
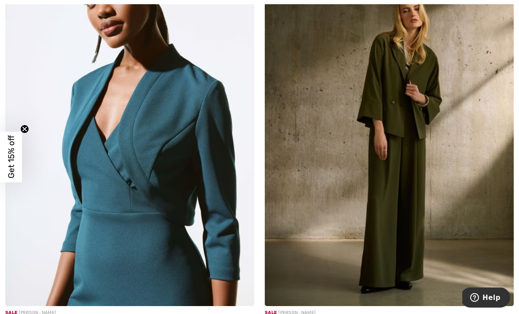
scroll to position [6988, 0]
click at [428, 111] on img at bounding box center [389, 118] width 249 height 373
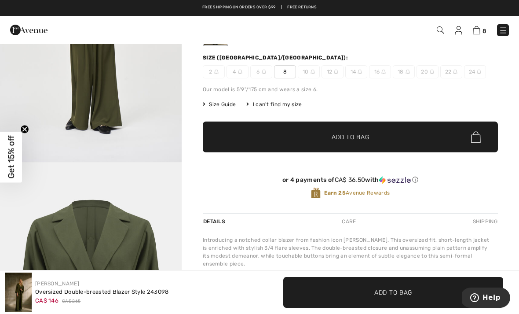
scroll to position [102, 0]
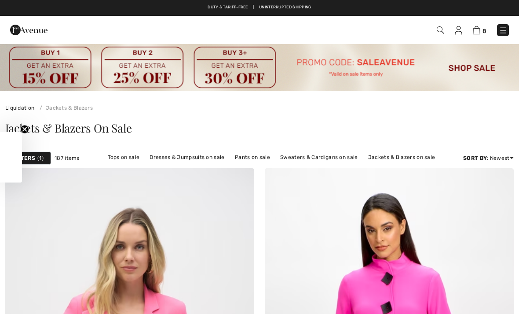
scroll to position [7016, 0]
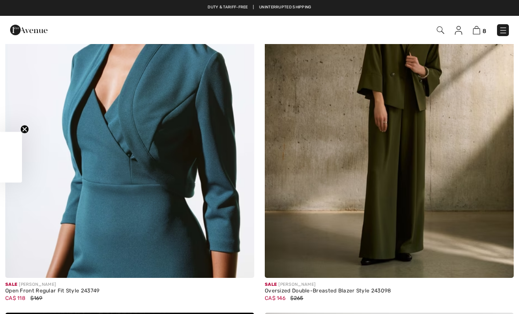
checkbox input "true"
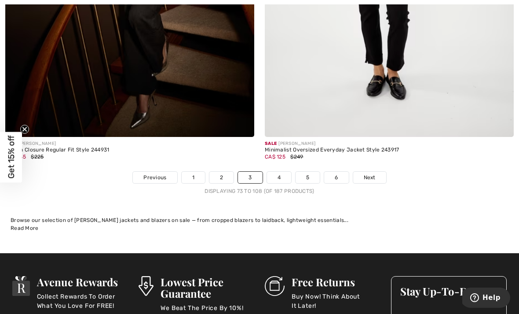
scroll to position [7574, 0]
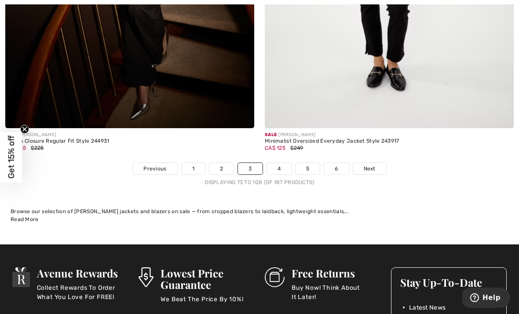
click at [284, 163] on link "4" at bounding box center [279, 168] width 24 height 11
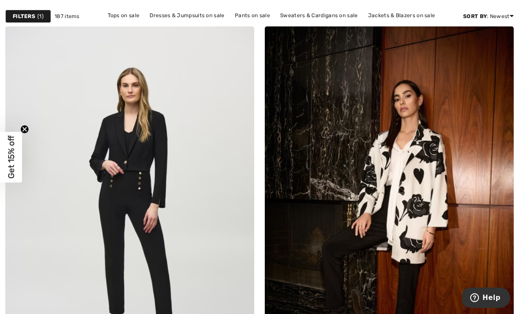
scroll to position [147, 0]
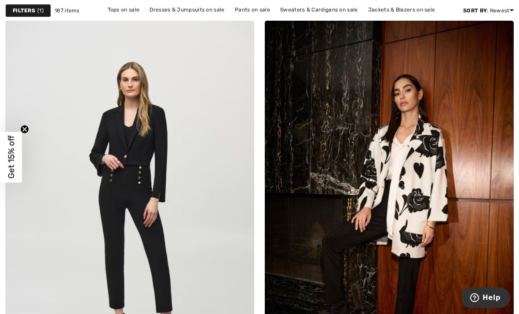
click at [437, 168] on img at bounding box center [389, 207] width 249 height 373
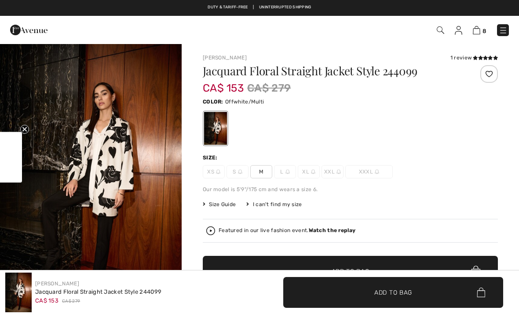
checkbox input "true"
click at [481, 55] on span at bounding box center [485, 57] width 25 height 5
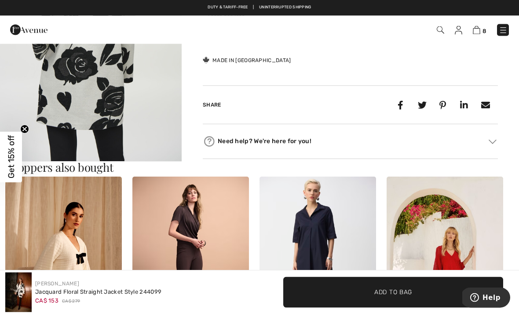
scroll to position [386, 0]
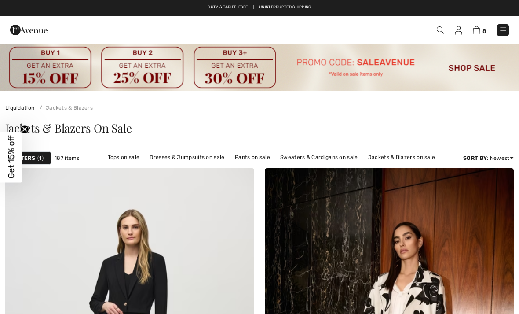
checkbox input "true"
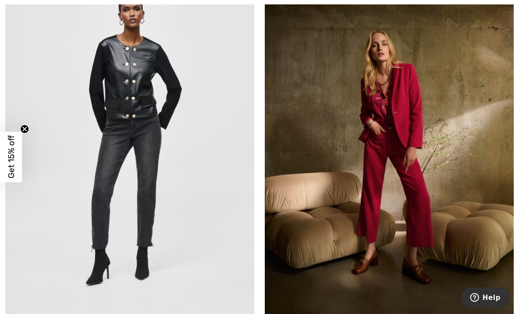
scroll to position [2777, 0]
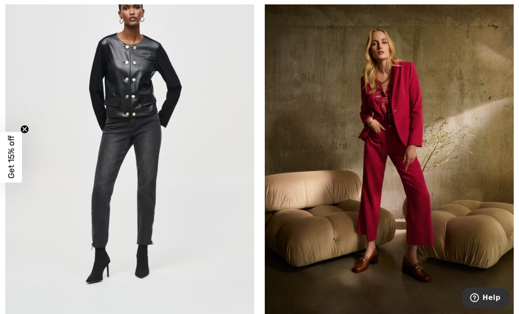
click at [452, 150] on img at bounding box center [389, 139] width 249 height 373
click at [472, 70] on img at bounding box center [389, 139] width 249 height 373
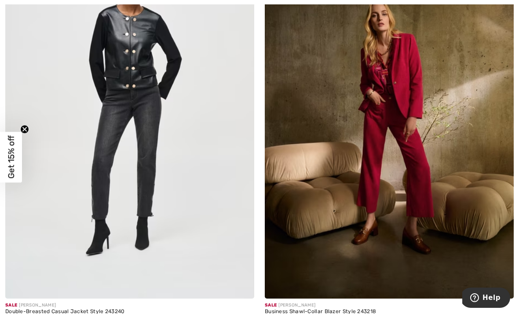
click at [409, 102] on img at bounding box center [389, 111] width 249 height 373
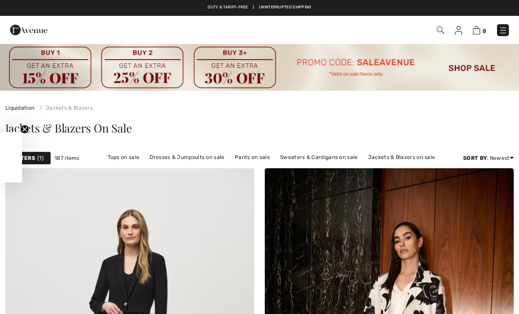
scroll to position [2864, 0]
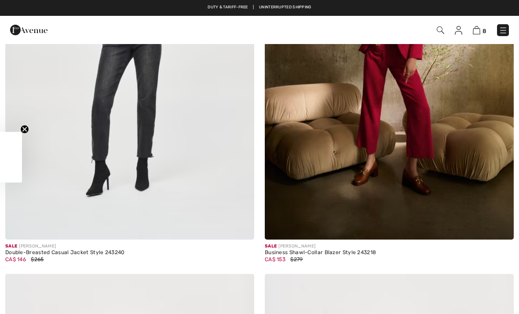
checkbox input "true"
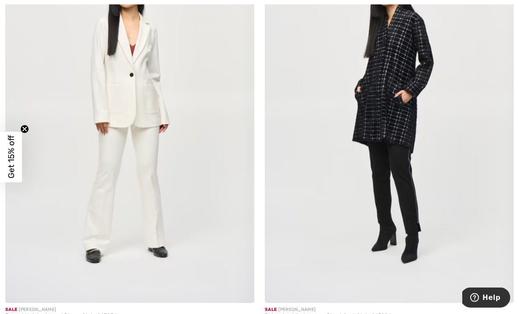
scroll to position [3208, 0]
click at [187, 139] on img at bounding box center [129, 115] width 249 height 373
click at [164, 105] on img at bounding box center [129, 115] width 249 height 373
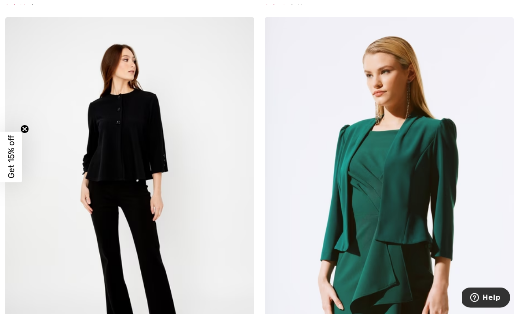
scroll to position [3529, 0]
click at [159, 141] on img at bounding box center [129, 203] width 249 height 373
click at [211, 180] on img at bounding box center [129, 203] width 249 height 373
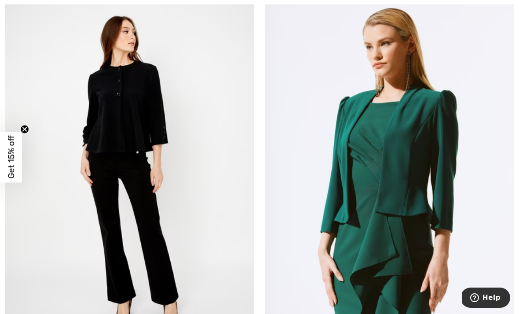
click at [151, 176] on img at bounding box center [129, 175] width 249 height 373
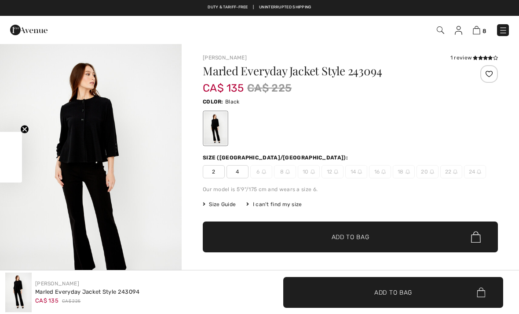
checkbox input "true"
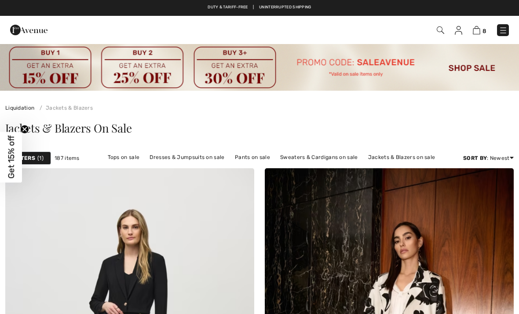
checkbox input "true"
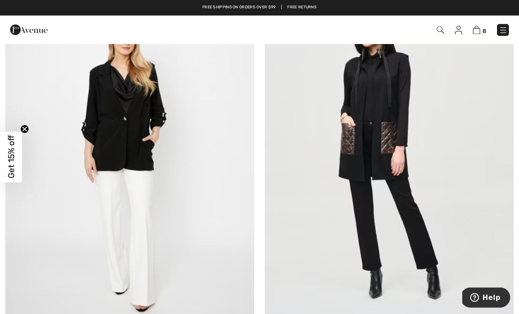
scroll to position [4422, 0]
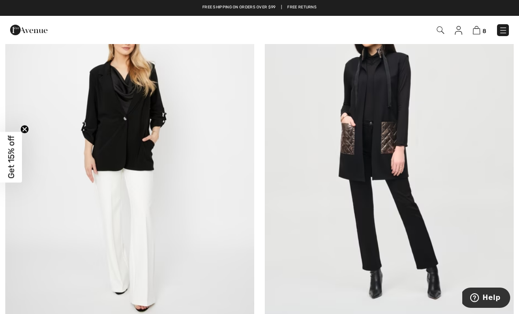
click at [149, 144] on img at bounding box center [129, 155] width 249 height 373
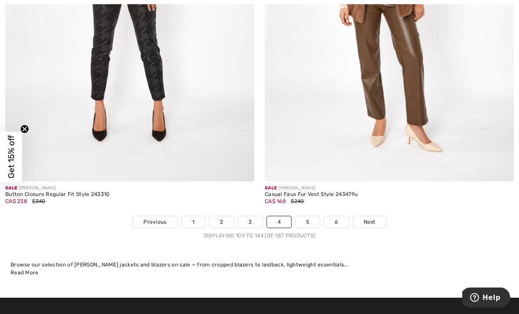
scroll to position [7564, 0]
click at [312, 216] on link "5" at bounding box center [308, 221] width 24 height 11
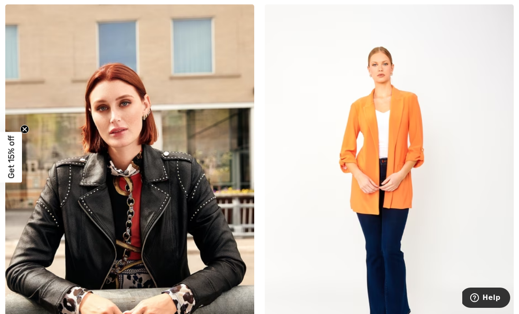
scroll to position [1388, 0]
click at [422, 132] on img at bounding box center [389, 190] width 249 height 373
click at [414, 115] on img at bounding box center [389, 190] width 249 height 373
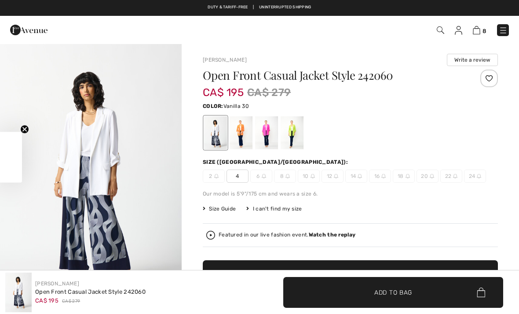
checkbox input "true"
click at [245, 128] on div at bounding box center [241, 132] width 23 height 33
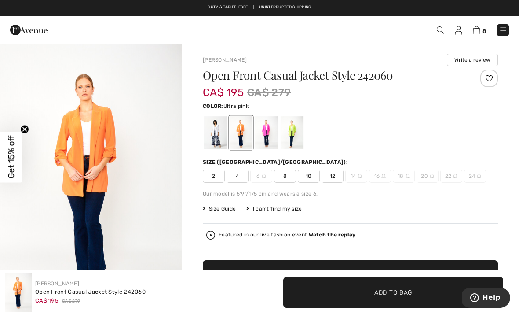
click at [271, 132] on div at bounding box center [266, 132] width 23 height 33
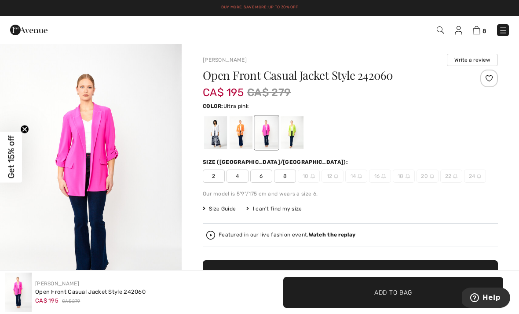
click at [300, 132] on div at bounding box center [292, 132] width 23 height 33
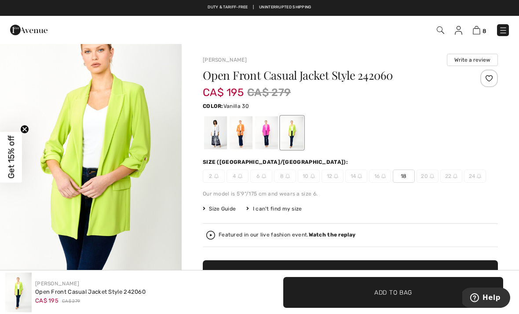
click at [222, 128] on div at bounding box center [215, 132] width 23 height 33
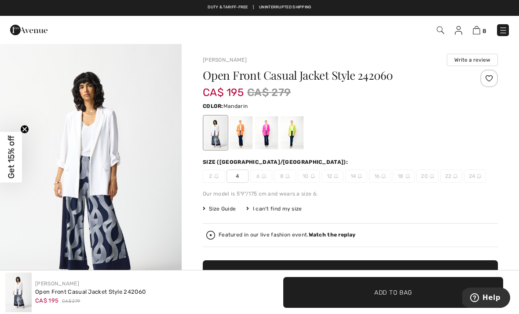
click at [244, 130] on div at bounding box center [241, 132] width 23 height 33
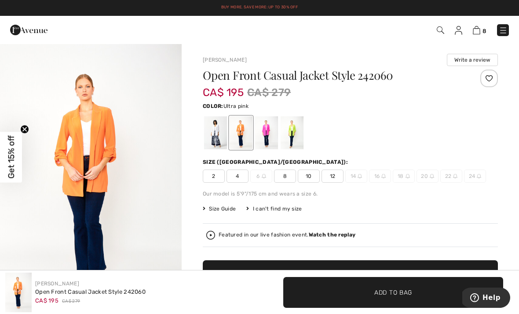
click at [267, 132] on div at bounding box center [266, 132] width 23 height 33
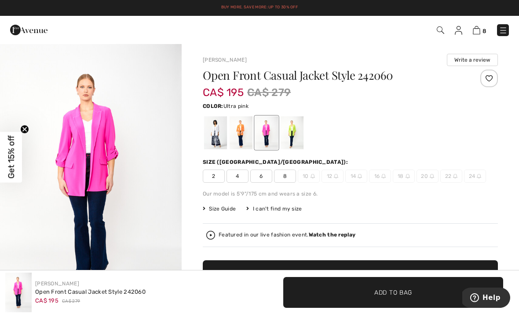
click at [299, 129] on div at bounding box center [292, 132] width 23 height 33
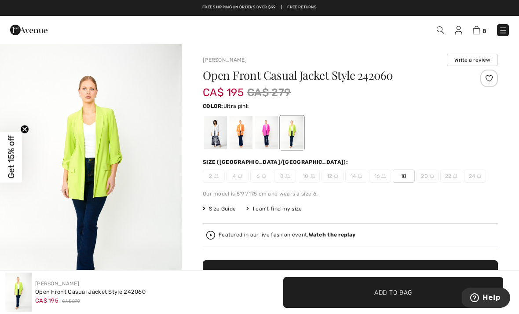
click at [270, 128] on div at bounding box center [266, 132] width 23 height 33
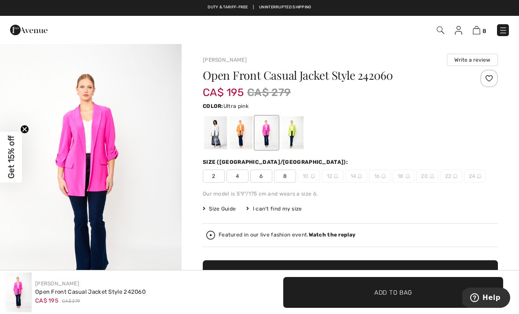
click at [244, 128] on div at bounding box center [241, 132] width 23 height 33
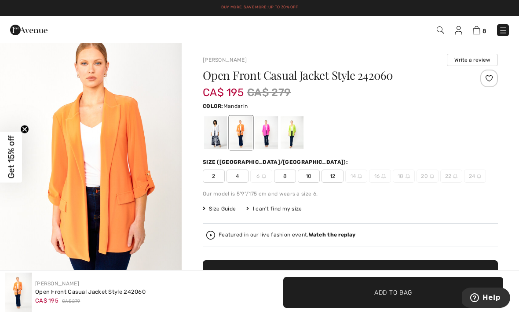
scroll to position [301, 0]
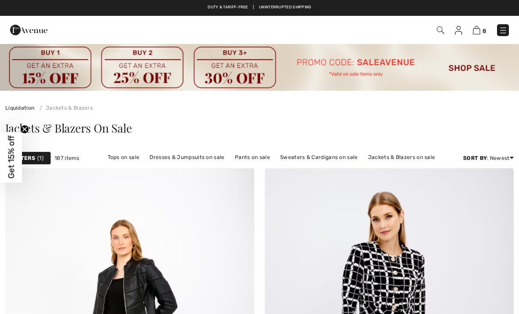
checkbox input "true"
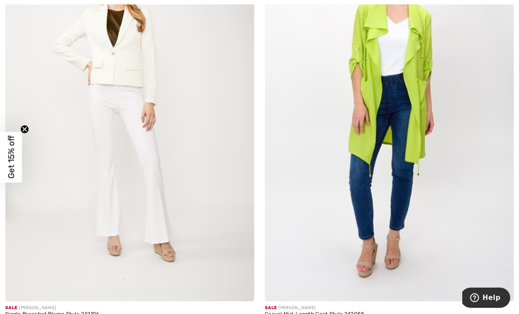
scroll to position [1890, 0]
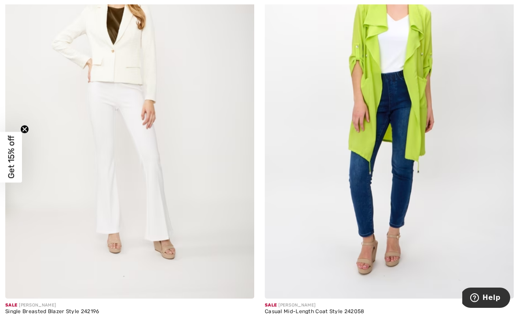
click at [415, 128] on img at bounding box center [389, 111] width 249 height 373
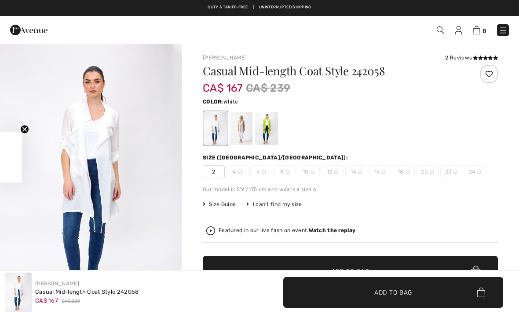
checkbox input "true"
click at [245, 128] on div at bounding box center [241, 128] width 23 height 33
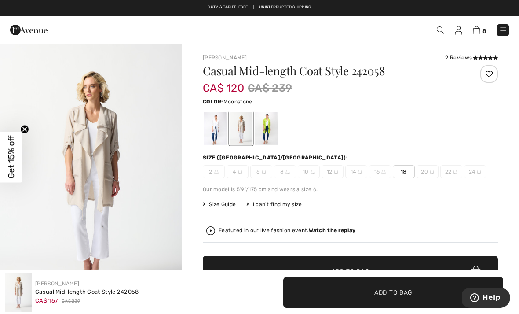
click at [269, 127] on div at bounding box center [266, 128] width 23 height 33
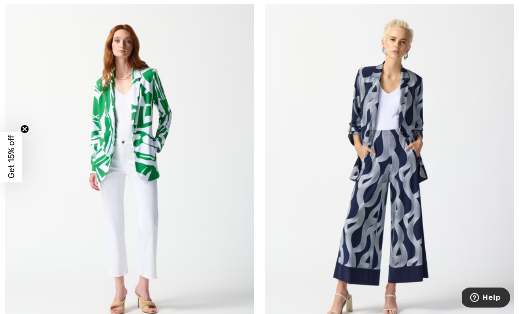
scroll to position [2777, 0]
click at [403, 143] on img at bounding box center [389, 168] width 249 height 373
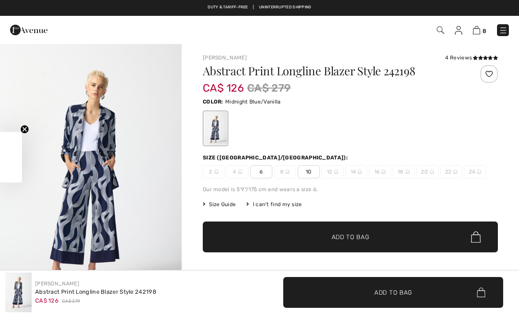
checkbox input "true"
click at [470, 56] on div "4 Reviews" at bounding box center [471, 58] width 53 height 8
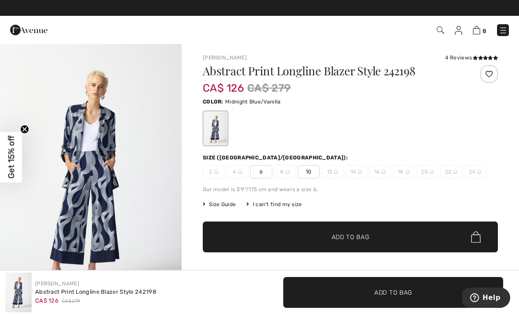
click at [476, 56] on icon at bounding box center [475, 57] width 5 height 4
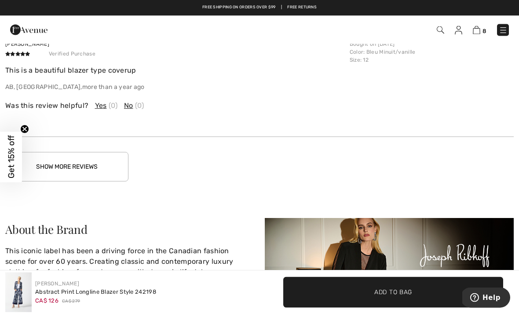
scroll to position [1432, 0]
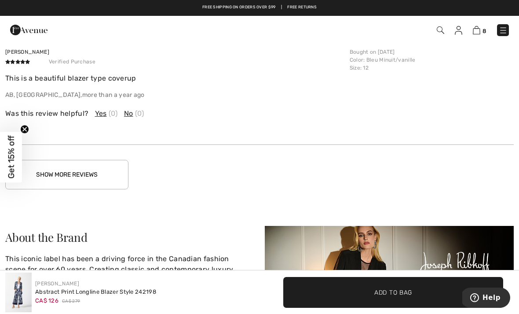
click at [109, 175] on button "Show More Reviews" at bounding box center [66, 174] width 123 height 29
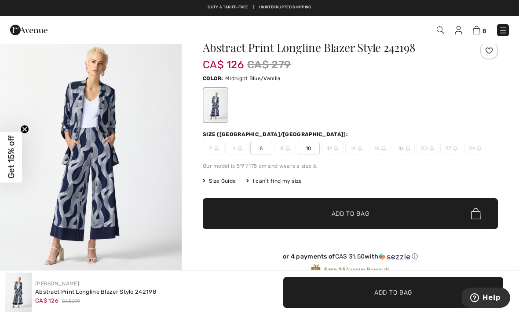
scroll to position [0, 0]
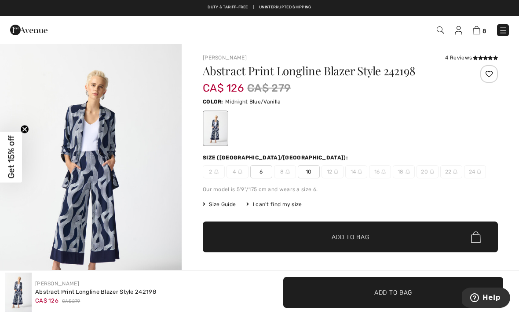
click at [311, 171] on span "10" at bounding box center [309, 171] width 22 height 13
click at [365, 238] on span "Add to Bag" at bounding box center [351, 236] width 38 height 9
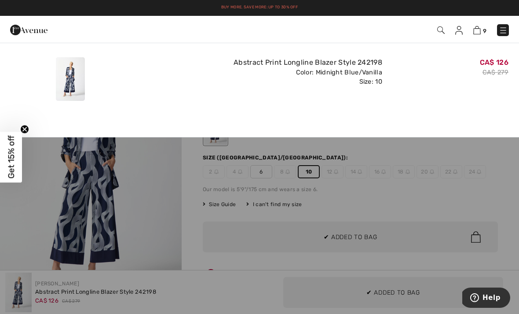
click at [160, 80] on div "Color: Midnight Blue/Vanilla Size: 10" at bounding box center [259, 77] width 245 height 19
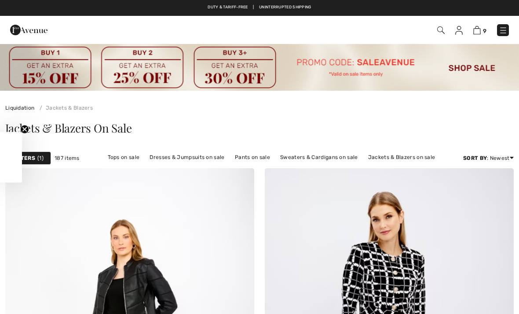
scroll to position [2806, 0]
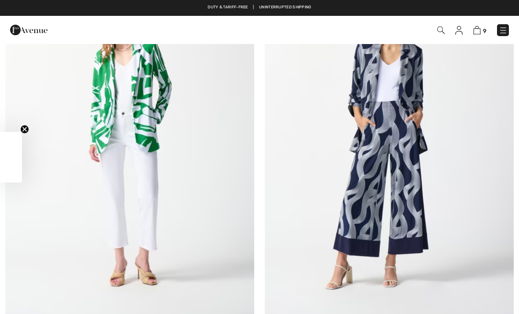
checkbox input "true"
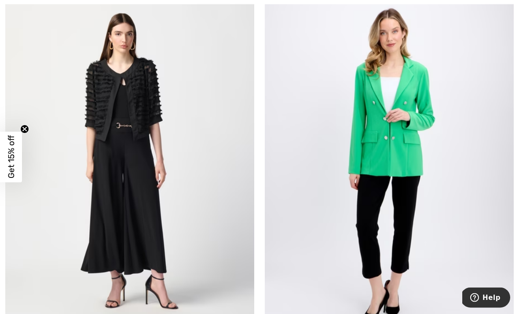
scroll to position [4023, 0]
click at [153, 114] on img at bounding box center [129, 161] width 249 height 373
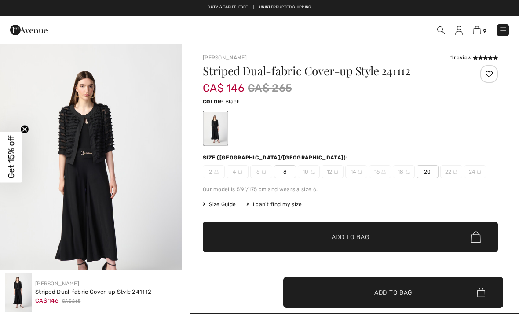
checkbox input "true"
click at [478, 55] on span at bounding box center [485, 57] width 25 height 5
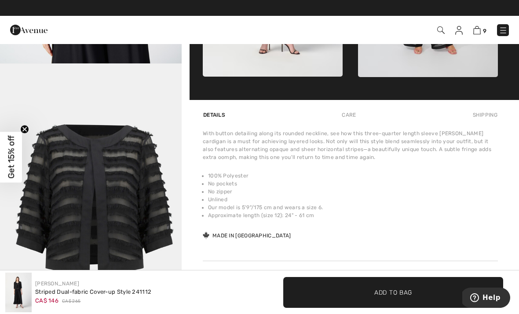
scroll to position [501, 0]
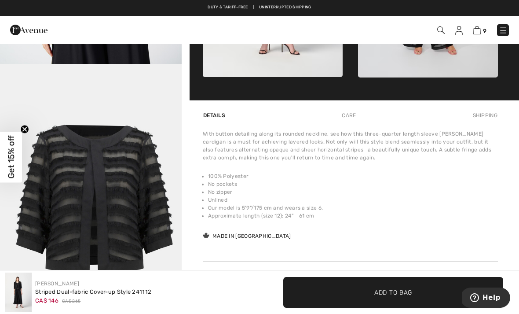
click at [148, 144] on img "5 / 5" at bounding box center [91, 200] width 182 height 273
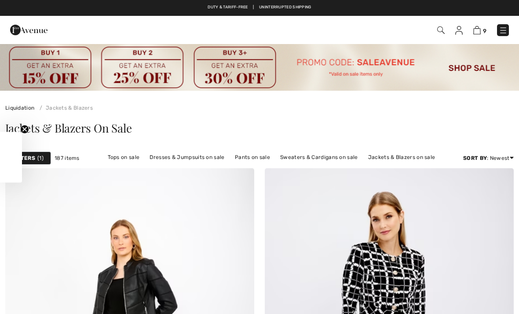
checkbox input "true"
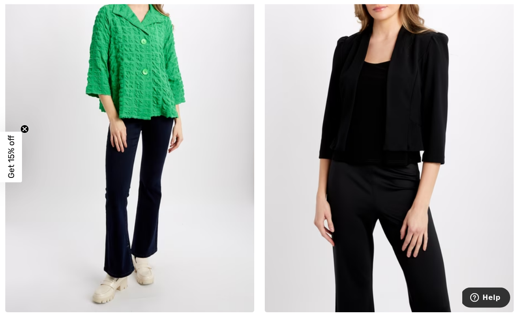
scroll to position [4875, 0]
click at [168, 113] on img at bounding box center [129, 124] width 249 height 373
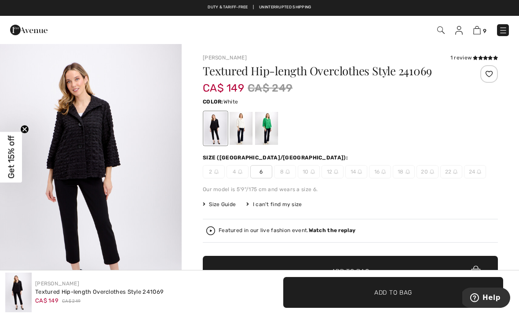
click at [245, 125] on div at bounding box center [241, 128] width 23 height 33
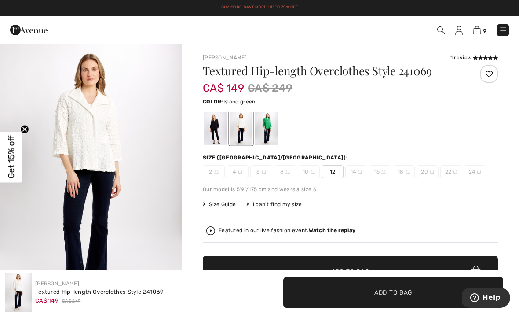
click at [273, 126] on div at bounding box center [266, 128] width 23 height 33
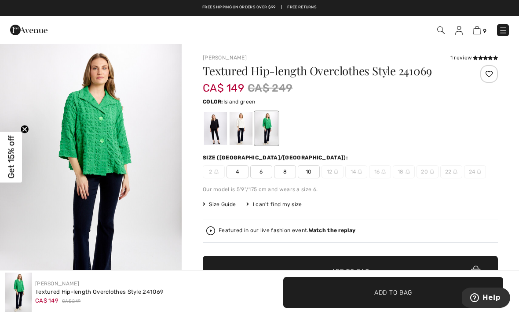
click at [219, 128] on div at bounding box center [215, 128] width 23 height 33
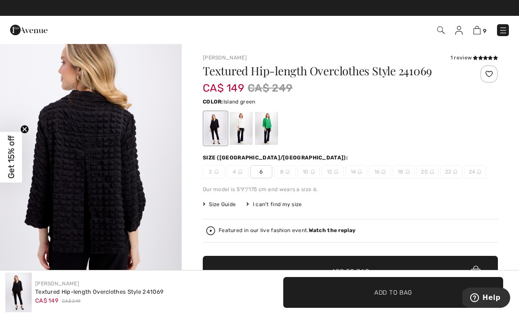
click at [271, 125] on div at bounding box center [266, 128] width 23 height 33
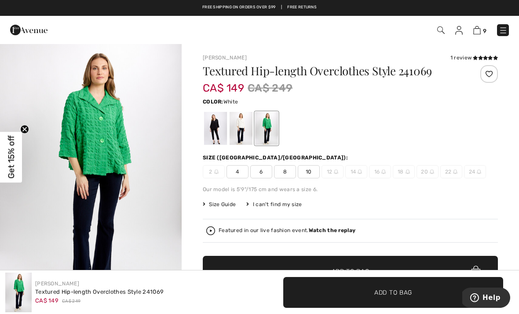
click at [245, 128] on div at bounding box center [241, 128] width 23 height 33
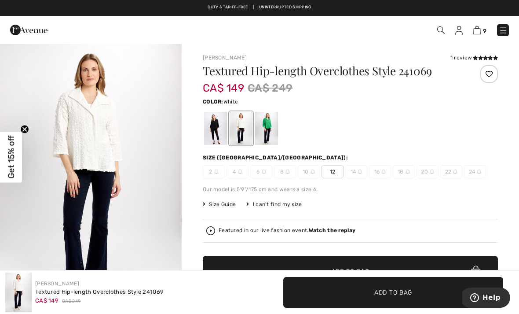
click at [213, 128] on div at bounding box center [215, 128] width 23 height 33
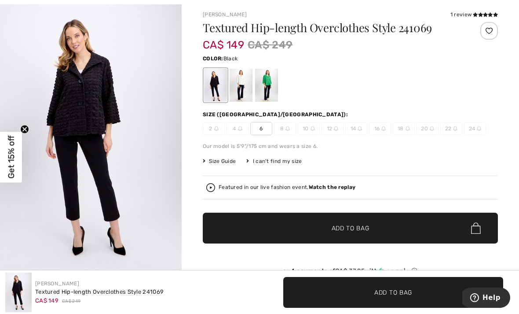
scroll to position [45, 0]
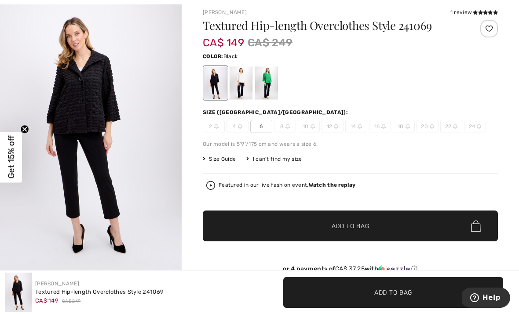
click at [364, 228] on span "Add to Bag" at bounding box center [351, 225] width 38 height 9
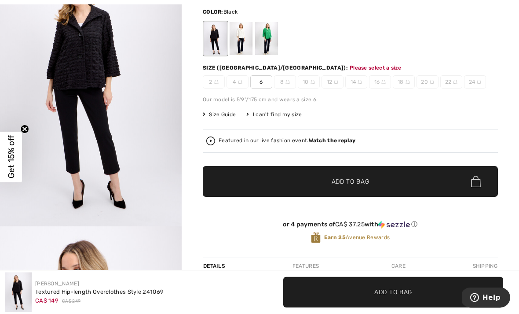
scroll to position [90, 0]
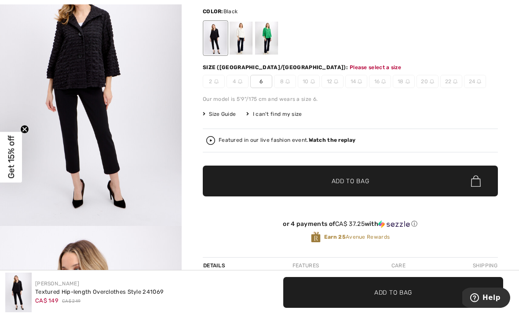
click at [266, 84] on span "6" at bounding box center [261, 81] width 22 height 13
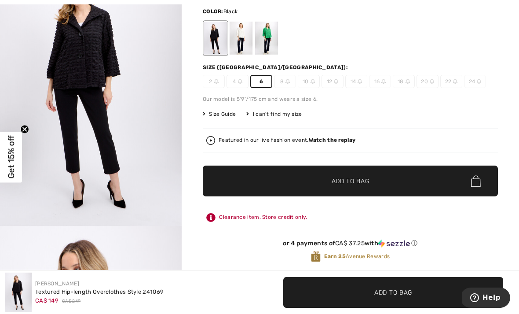
click at [376, 184] on span "✔ Added to Bag Add to Bag" at bounding box center [350, 180] width 295 height 31
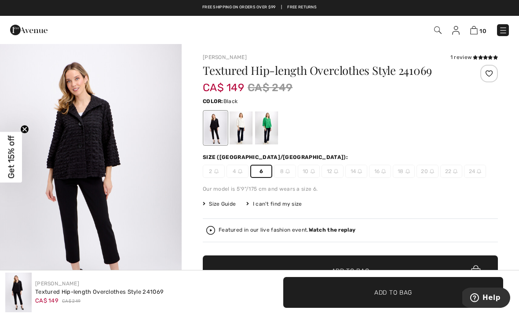
scroll to position [0, 0]
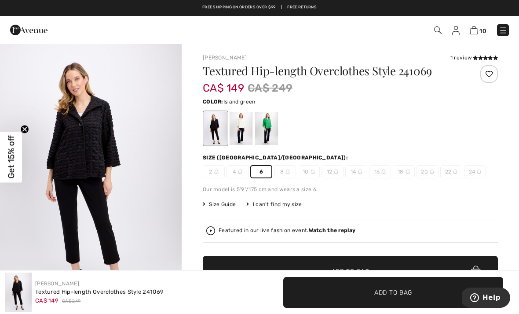
click at [265, 127] on div at bounding box center [266, 128] width 23 height 33
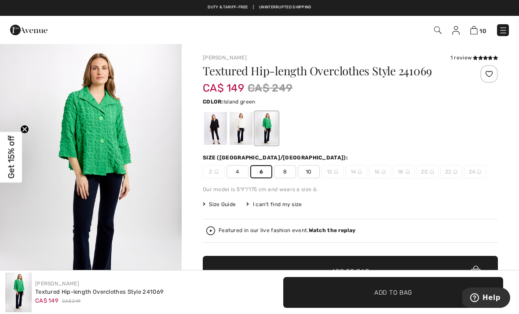
click at [235, 130] on div at bounding box center [241, 128] width 23 height 33
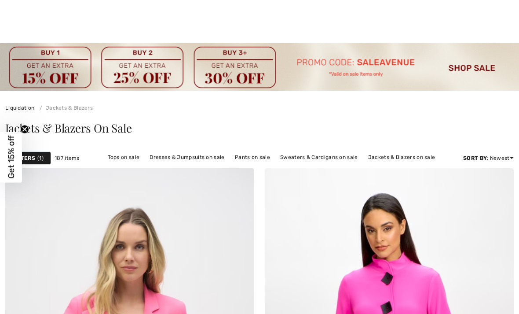
scroll to position [7607, 0]
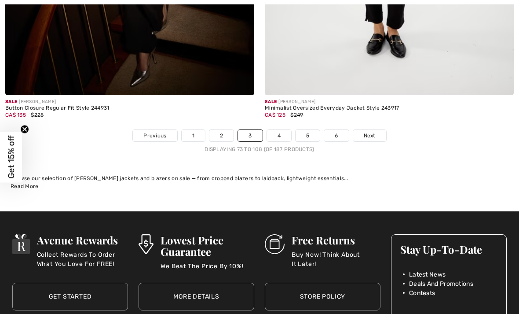
checkbox input "true"
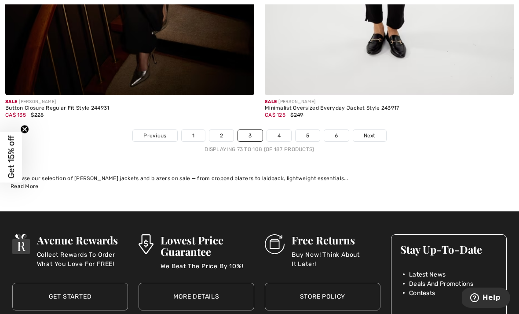
click at [309, 130] on link "5" at bounding box center [308, 135] width 24 height 11
click at [308, 130] on link "5" at bounding box center [308, 135] width 24 height 11
click at [307, 130] on link "5" at bounding box center [308, 135] width 24 height 11
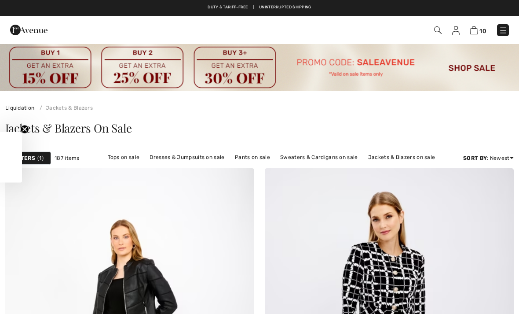
checkbox input "true"
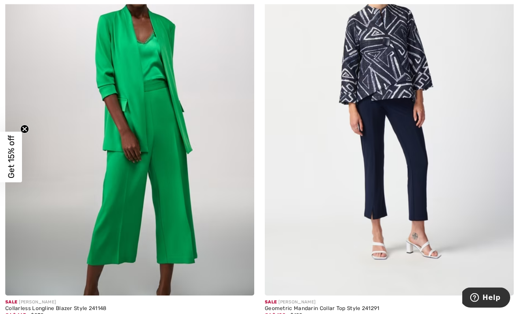
scroll to position [5396, 0]
click at [186, 164] on img at bounding box center [129, 108] width 249 height 373
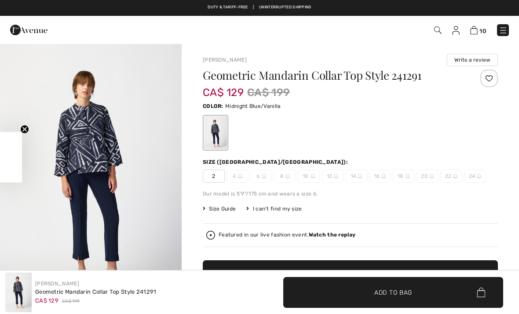
checkbox input "true"
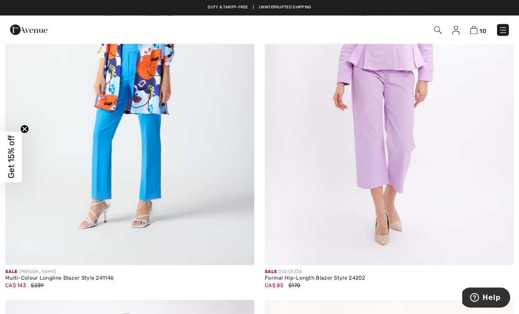
scroll to position [5834, 0]
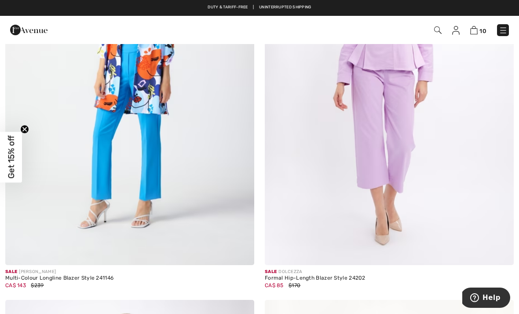
click at [163, 126] on img at bounding box center [129, 77] width 249 height 373
click at [161, 104] on img at bounding box center [129, 77] width 249 height 373
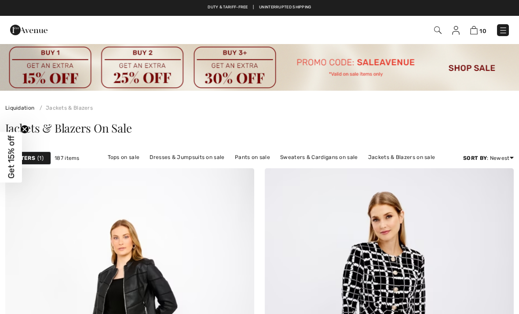
checkbox input "true"
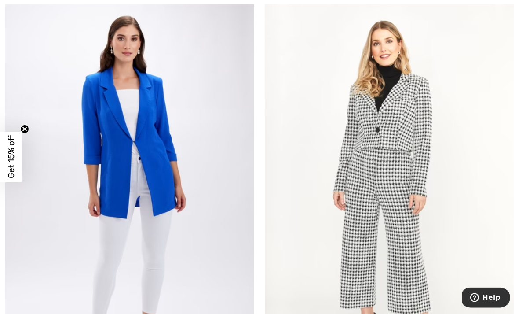
scroll to position [6132, 0]
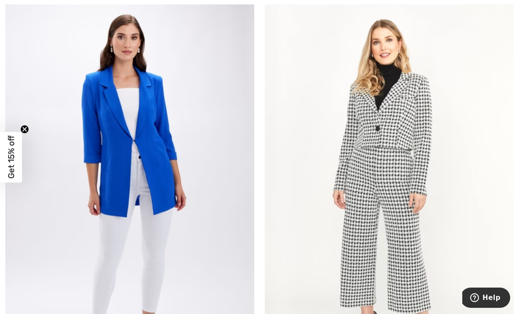
click at [168, 148] on img at bounding box center [129, 187] width 249 height 373
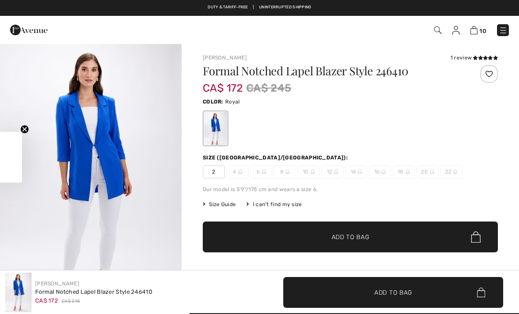
checkbox input "true"
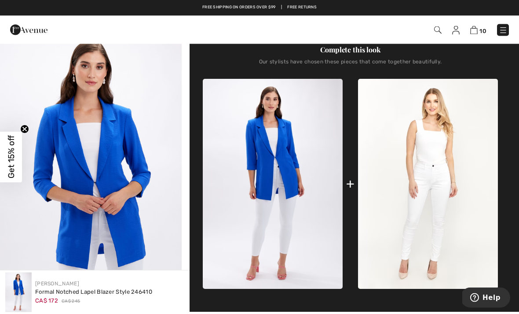
scroll to position [272, 0]
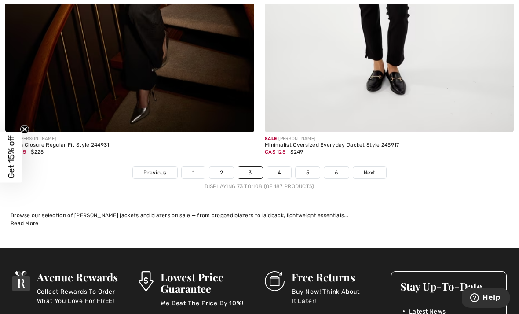
click at [340, 167] on link "6" at bounding box center [336, 172] width 24 height 11
click at [337, 167] on link "6" at bounding box center [336, 172] width 24 height 11
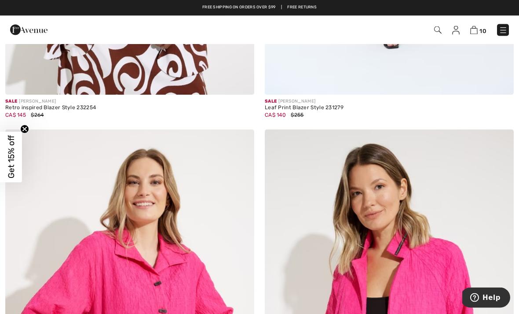
scroll to position [402, 0]
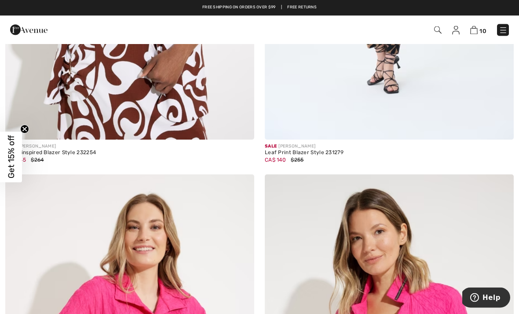
click at [481, 29] on span "10" at bounding box center [482, 31] width 7 height 7
click at [482, 29] on span "10" at bounding box center [482, 31] width 7 height 7
click at [478, 28] on img at bounding box center [473, 30] width 7 height 8
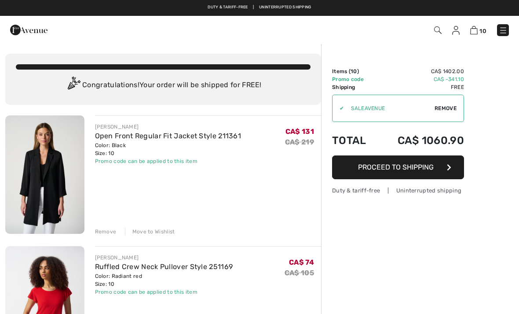
click at [478, 29] on img at bounding box center [473, 30] width 7 height 8
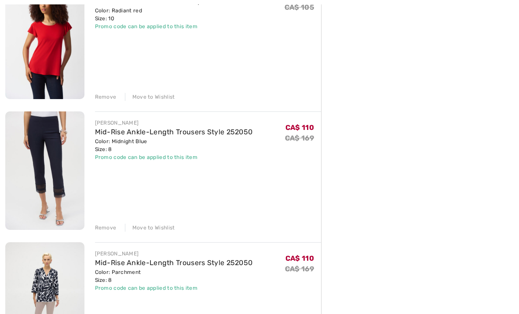
scroll to position [267, 0]
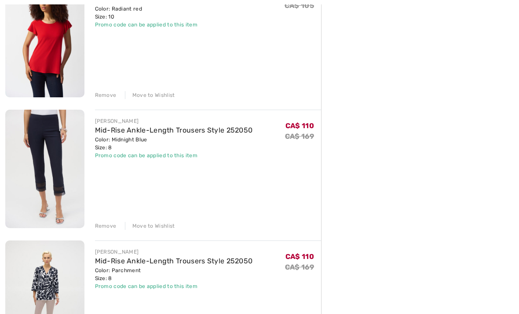
click at [108, 226] on div "Remove" at bounding box center [106, 226] width 22 height 8
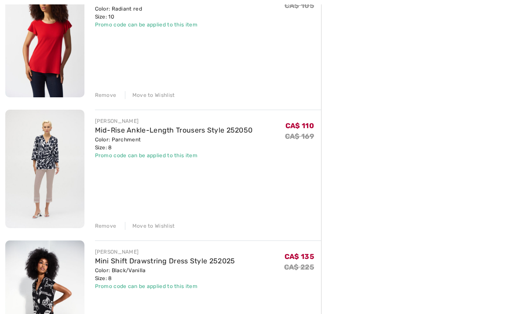
click at [104, 227] on div "Remove" at bounding box center [106, 226] width 22 height 8
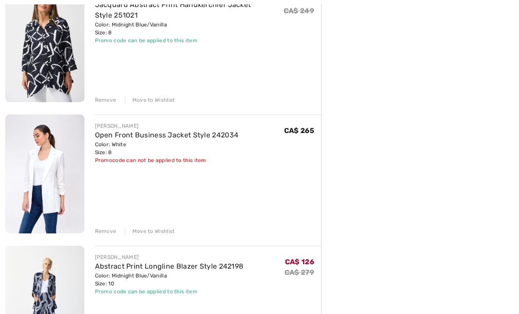
scroll to position [654, 0]
click at [106, 233] on div "Remove" at bounding box center [106, 231] width 22 height 8
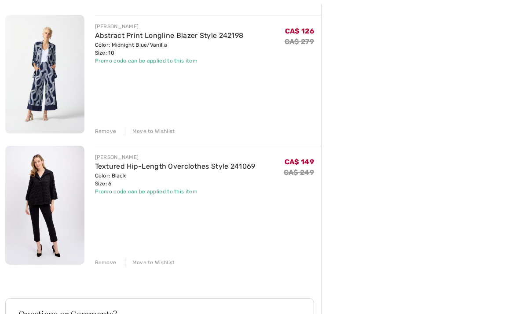
scroll to position [765, 0]
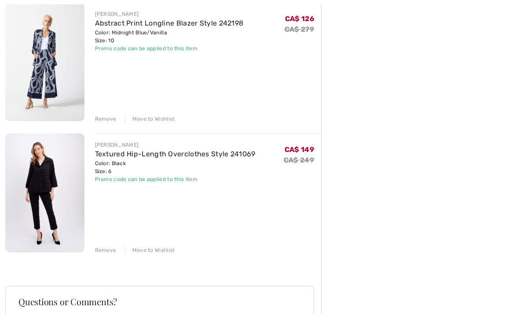
click at [108, 249] on div "Remove" at bounding box center [106, 250] width 22 height 8
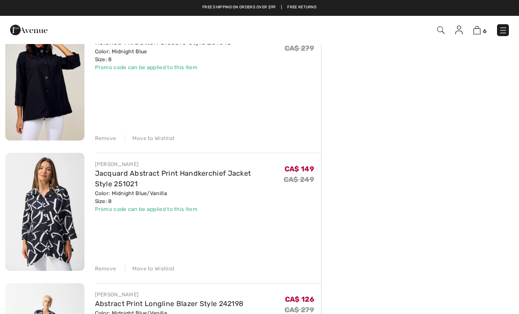
scroll to position [485, 0]
click at [105, 270] on div "Remove" at bounding box center [106, 269] width 22 height 8
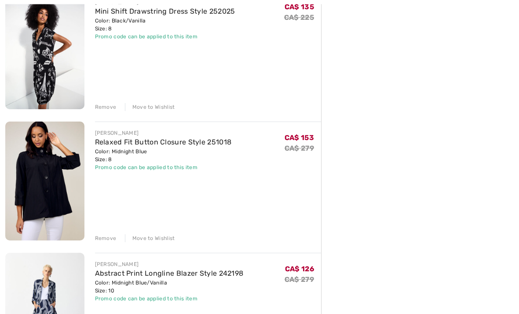
scroll to position [386, 0]
click at [106, 239] on div "Remove" at bounding box center [106, 238] width 22 height 8
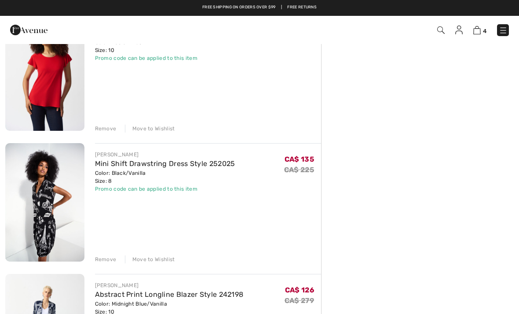
scroll to position [0, 0]
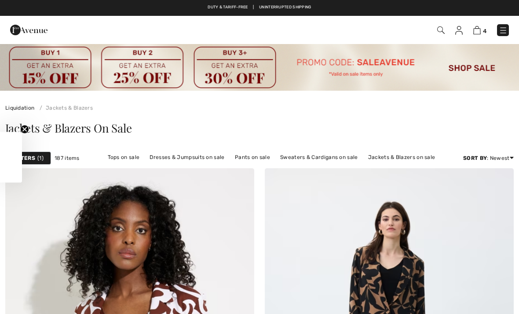
checkbox input "true"
click at [250, 157] on link "Pants on sale" at bounding box center [252, 156] width 44 height 11
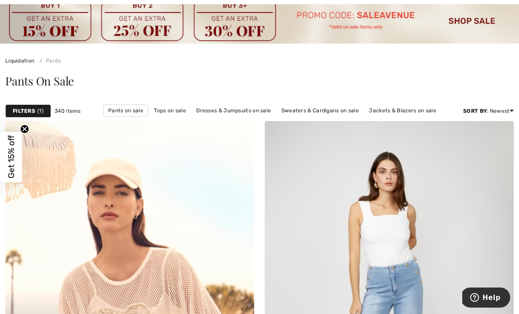
scroll to position [47, 0]
click at [40, 112] on span "1" at bounding box center [40, 111] width 6 height 8
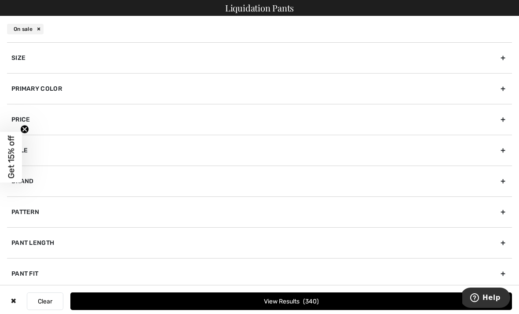
click at [62, 86] on div "Primary Color" at bounding box center [259, 88] width 505 height 31
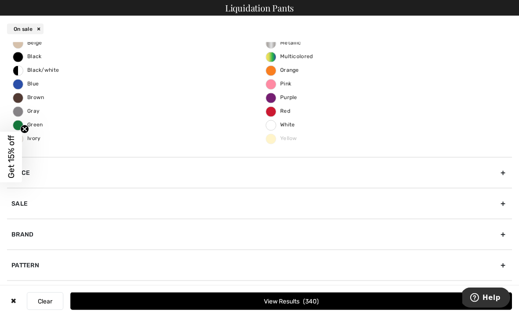
scroll to position [54, 0]
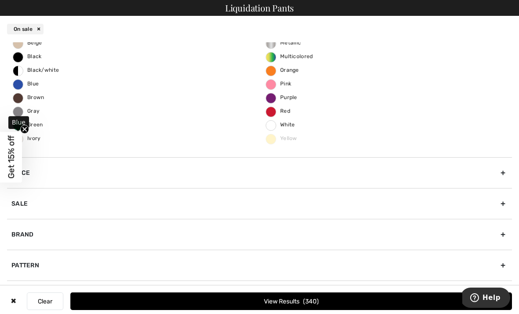
click at [19, 86] on span "Blue" at bounding box center [26, 83] width 26 height 6
click at [0, 0] on input "Blue" at bounding box center [0, 0] width 0 height 0
click at [295, 310] on button "View Results 89" at bounding box center [291, 301] width 442 height 18
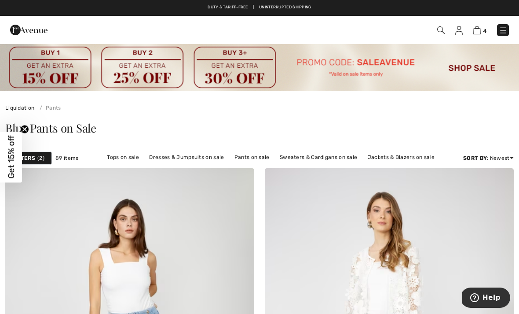
click at [46, 158] on div "Filters 2" at bounding box center [28, 157] width 47 height 13
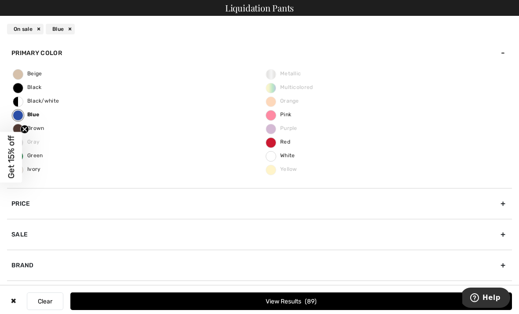
scroll to position [35, 0]
click at [308, 307] on button "View Results 89" at bounding box center [291, 301] width 442 height 18
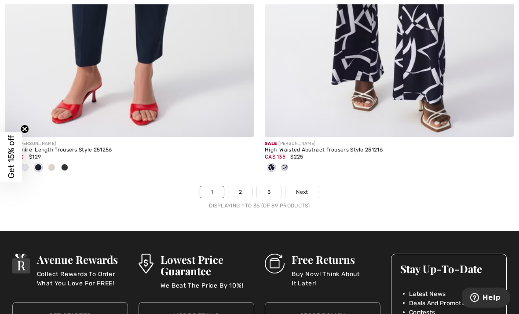
scroll to position [7667, 0]
click at [241, 186] on link "2" at bounding box center [240, 191] width 24 height 11
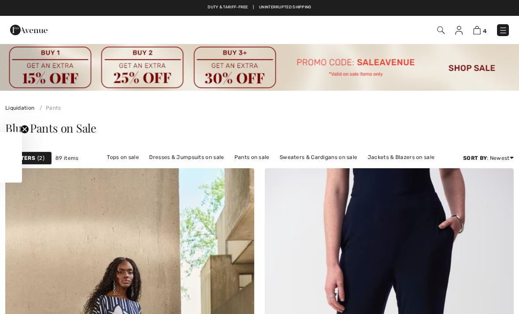
checkbox input "true"
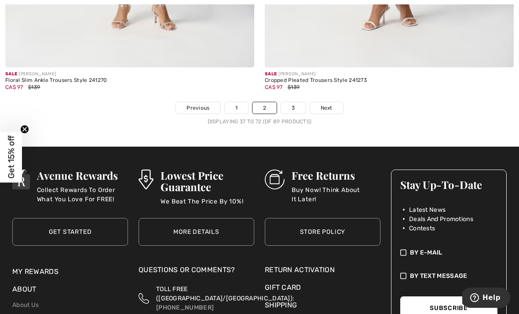
scroll to position [7738, 0]
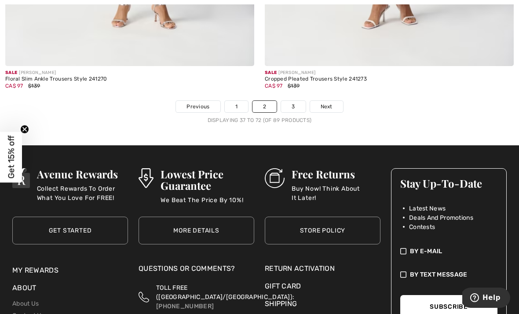
click at [295, 101] on link "3" at bounding box center [293, 106] width 24 height 11
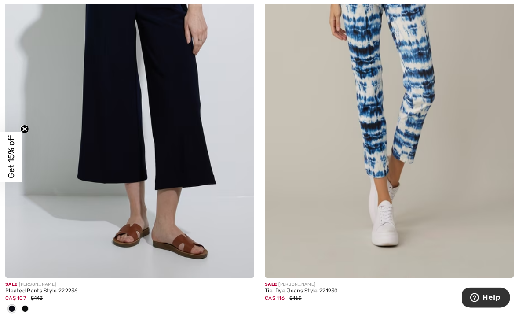
scroll to position [3263, 0]
click at [418, 102] on img at bounding box center [389, 90] width 249 height 373
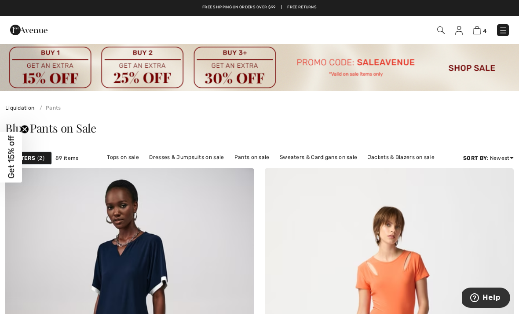
click at [479, 30] on img at bounding box center [476, 30] width 7 height 8
click at [480, 29] on img at bounding box center [476, 30] width 7 height 8
click at [480, 30] on img at bounding box center [476, 30] width 7 height 8
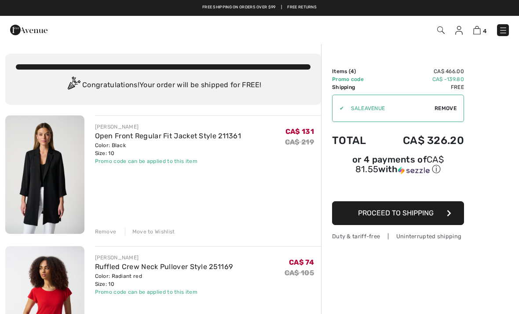
click at [445, 219] on button "Proceed to Shipping" at bounding box center [398, 213] width 132 height 24
click at [448, 215] on icon "button" at bounding box center [449, 212] width 4 height 7
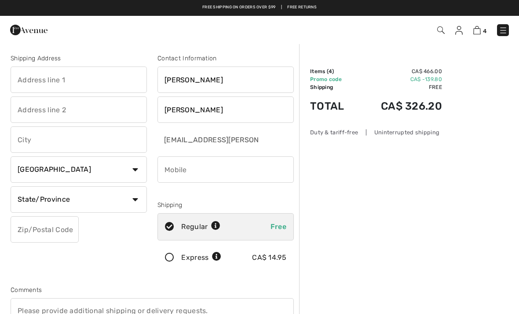
click at [457, 30] on img at bounding box center [458, 30] width 7 height 9
click at [457, 32] on img at bounding box center [458, 30] width 7 height 9
click at [457, 33] on img at bounding box center [458, 30] width 7 height 9
click at [460, 28] on img at bounding box center [458, 30] width 7 height 9
click at [461, 30] on img at bounding box center [458, 30] width 7 height 9
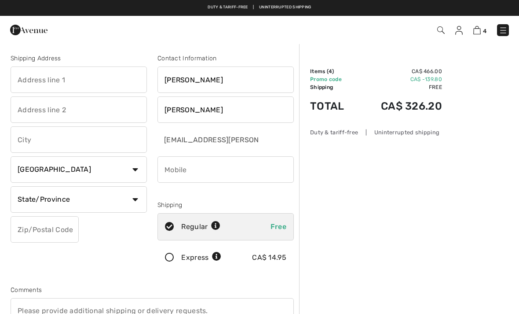
click at [458, 31] on img at bounding box center [458, 30] width 7 height 9
click at [460, 30] on img at bounding box center [458, 30] width 7 height 9
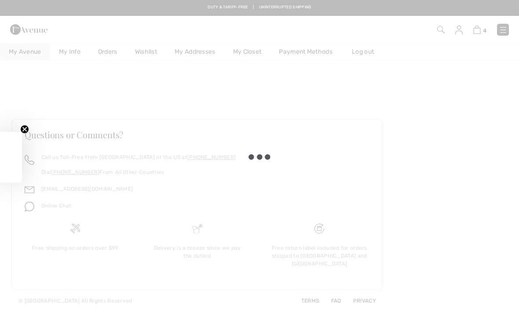
checkbox input "true"
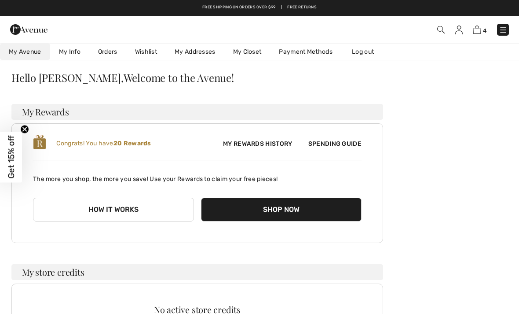
scroll to position [20, 0]
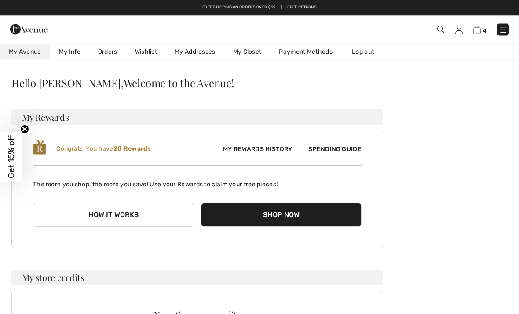
click at [286, 149] on span "My Rewards History" at bounding box center [257, 149] width 83 height 9
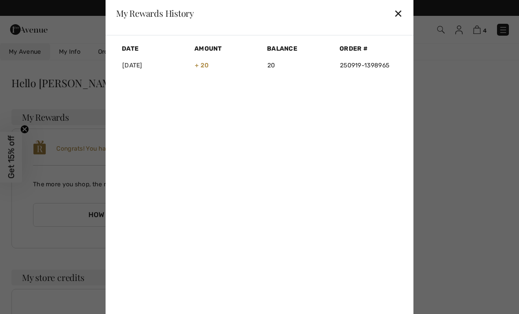
click at [400, 14] on div "✕" at bounding box center [398, 13] width 9 height 18
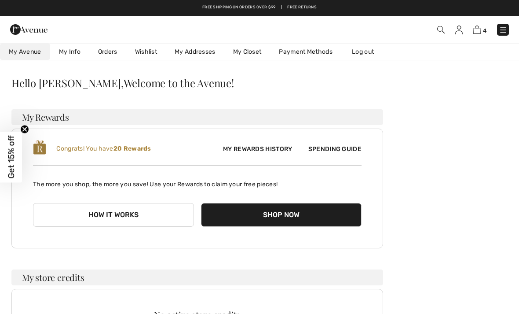
click at [335, 149] on span "Spending Guide" at bounding box center [331, 148] width 61 height 7
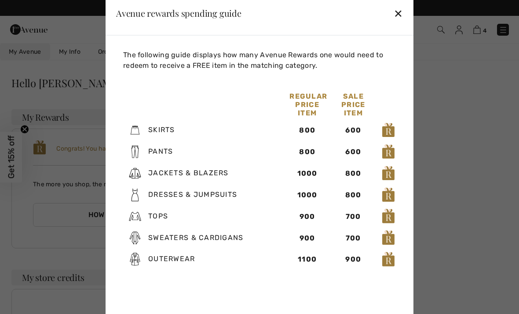
click at [402, 14] on div "✕" at bounding box center [398, 13] width 9 height 18
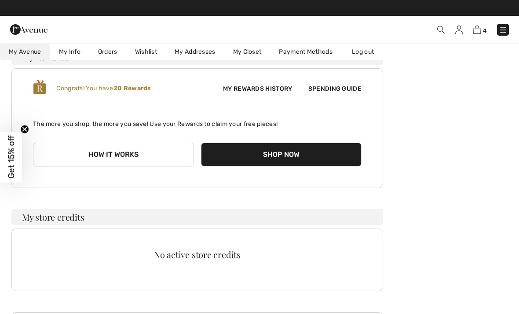
scroll to position [0, 0]
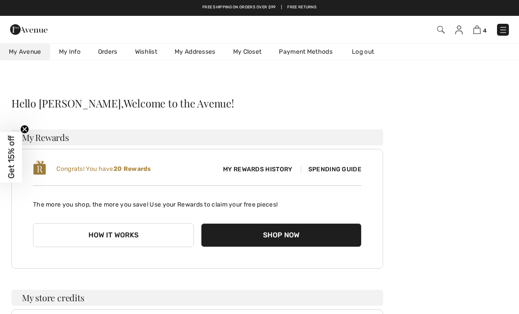
click at [150, 240] on button "How it works" at bounding box center [113, 235] width 161 height 24
click at [143, 231] on button "How it works" at bounding box center [113, 235] width 161 height 24
click at [128, 236] on button "How it works" at bounding box center [113, 235] width 161 height 24
click at [132, 237] on button "How it works" at bounding box center [113, 235] width 161 height 24
click at [133, 223] on button "How it works" at bounding box center [113, 235] width 161 height 24
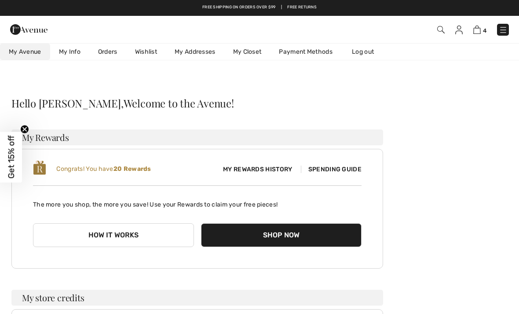
click at [479, 26] on img at bounding box center [476, 30] width 7 height 8
click at [480, 29] on img at bounding box center [476, 30] width 7 height 8
click at [479, 29] on img at bounding box center [476, 30] width 7 height 8
click at [480, 27] on img at bounding box center [476, 30] width 7 height 8
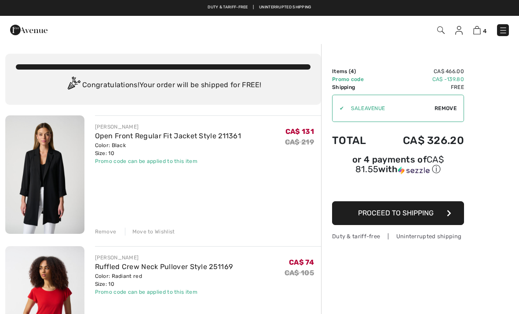
click at [420, 216] on span "Proceed to Shipping" at bounding box center [396, 212] width 76 height 8
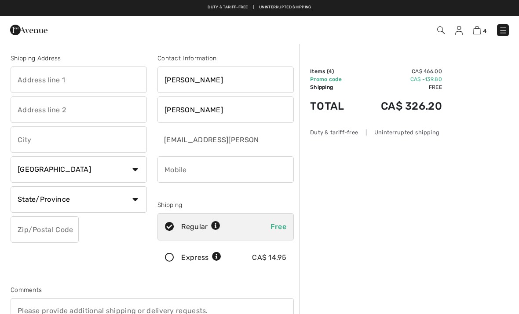
click at [460, 29] on img at bounding box center [458, 30] width 7 height 9
click at [459, 30] on img at bounding box center [458, 30] width 7 height 9
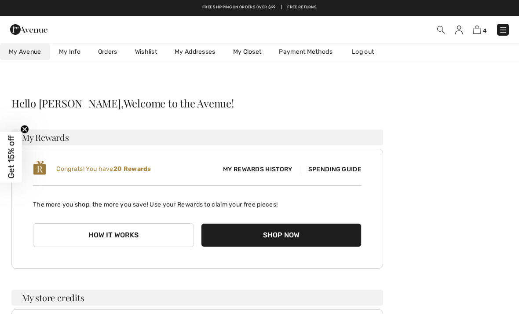
click at [504, 27] on img at bounding box center [503, 30] width 9 height 9
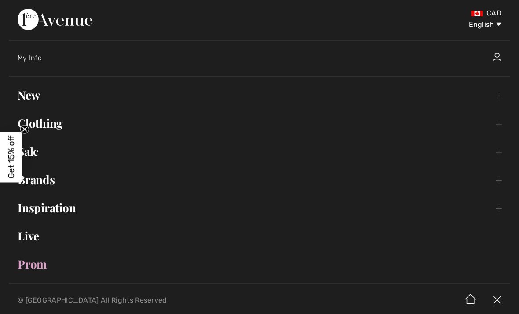
click at [36, 59] on span "My Info" at bounding box center [30, 58] width 24 height 8
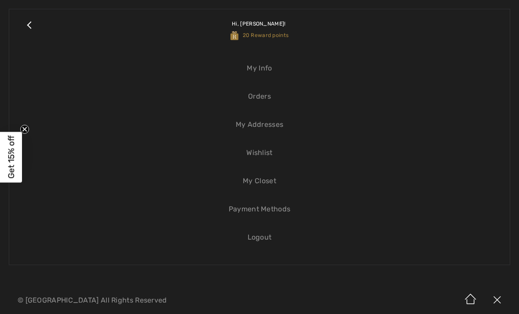
click at [259, 124] on link "My Addresses" at bounding box center [259, 124] width 483 height 19
click at [243, 129] on link "My Addresses" at bounding box center [259, 124] width 483 height 19
click at [276, 126] on link "My Addresses" at bounding box center [259, 124] width 483 height 19
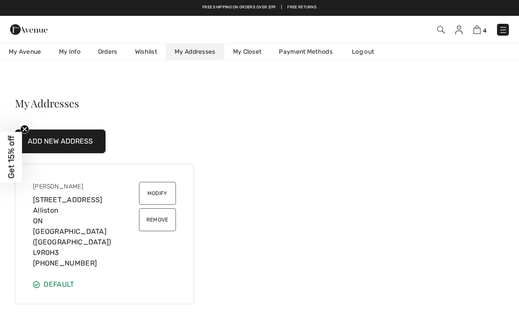
click at [479, 31] on img at bounding box center [476, 30] width 7 height 8
click at [479, 32] on img at bounding box center [476, 30] width 7 height 8
click at [480, 28] on img at bounding box center [476, 30] width 7 height 8
click at [478, 30] on img at bounding box center [476, 30] width 7 height 8
click at [479, 28] on img at bounding box center [476, 30] width 7 height 8
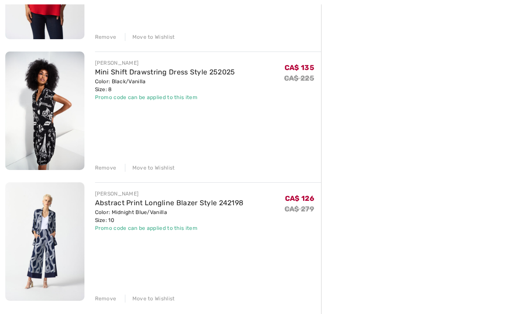
scroll to position [325, 0]
click at [72, 121] on img at bounding box center [44, 110] width 79 height 118
click at [68, 92] on img at bounding box center [44, 110] width 79 height 118
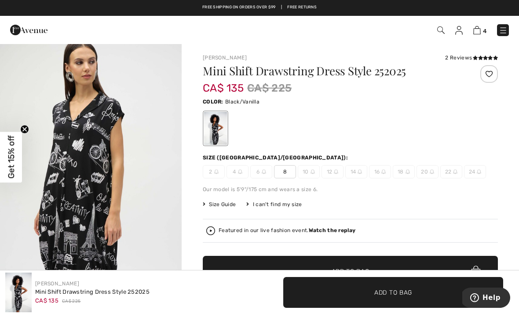
click at [480, 29] on img at bounding box center [476, 30] width 7 height 8
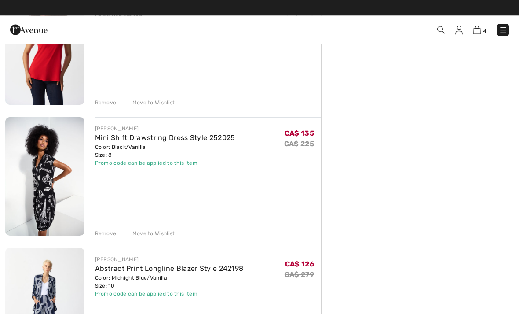
scroll to position [257, 0]
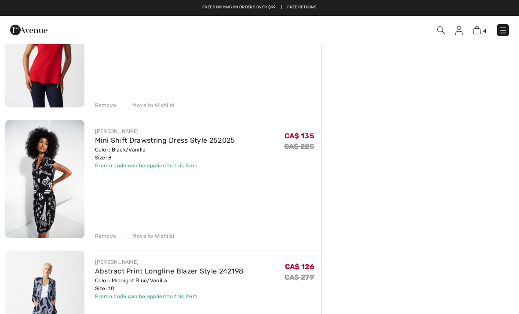
click at [58, 181] on img at bounding box center [44, 179] width 79 height 118
click at [55, 150] on img at bounding box center [44, 179] width 79 height 118
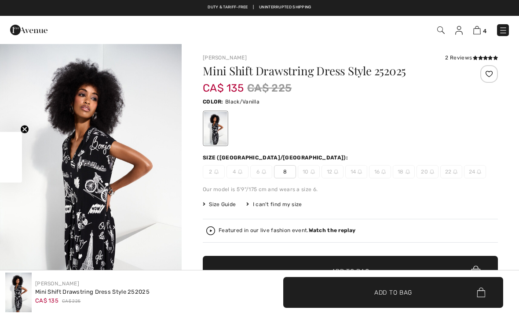
checkbox input "true"
click at [463, 57] on div "2 Reviews" at bounding box center [471, 58] width 53 height 8
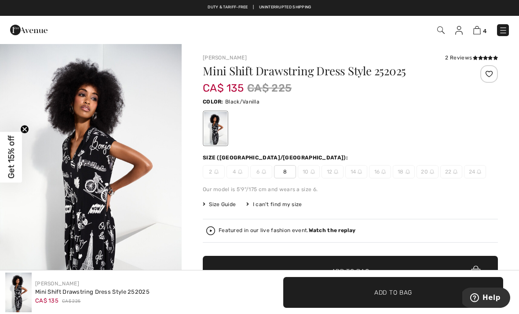
click at [476, 55] on span at bounding box center [485, 57] width 25 height 5
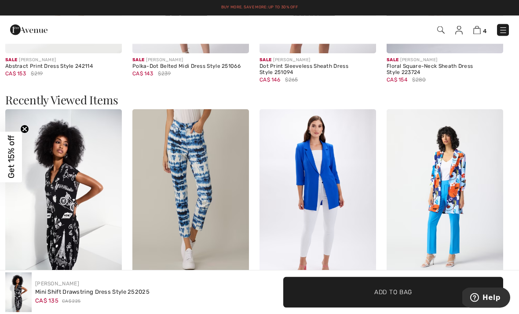
scroll to position [912, 0]
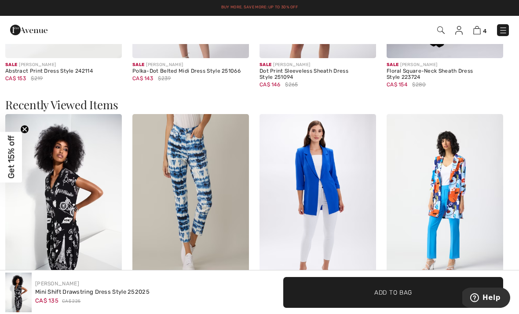
click at [91, 192] on img at bounding box center [63, 201] width 117 height 175
click at [82, 193] on img at bounding box center [63, 201] width 117 height 175
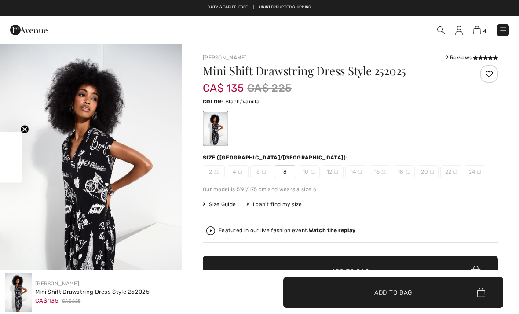
checkbox input "true"
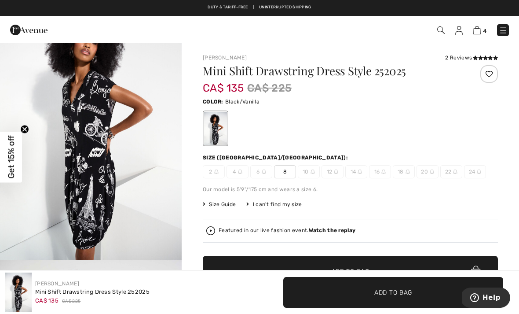
scroll to position [56, 0]
click at [126, 173] on img "1 / 5" at bounding box center [91, 123] width 182 height 273
click at [479, 30] on img at bounding box center [476, 30] width 7 height 8
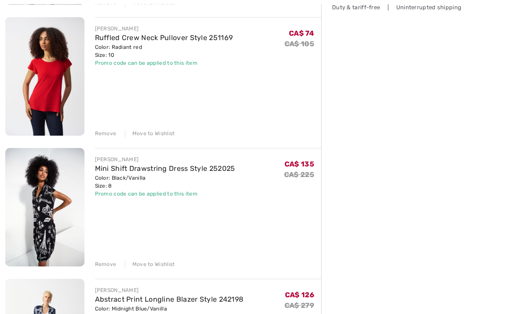
scroll to position [229, 0]
click at [103, 267] on div "Remove" at bounding box center [106, 264] width 22 height 8
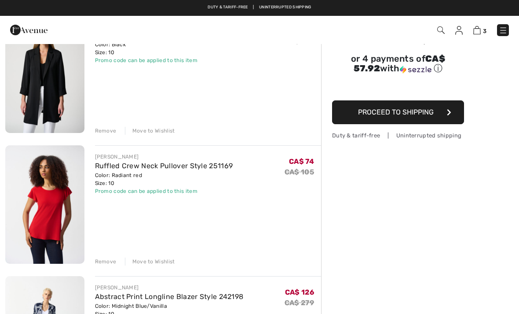
scroll to position [0, 0]
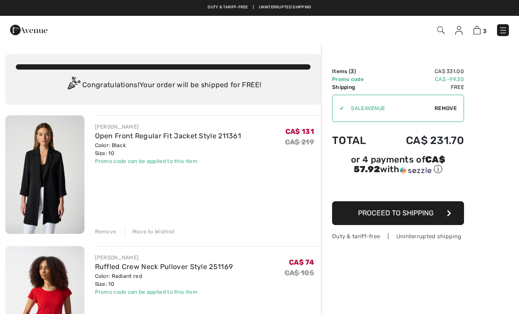
click at [433, 216] on span "Proceed to Shipping" at bounding box center [396, 212] width 76 height 8
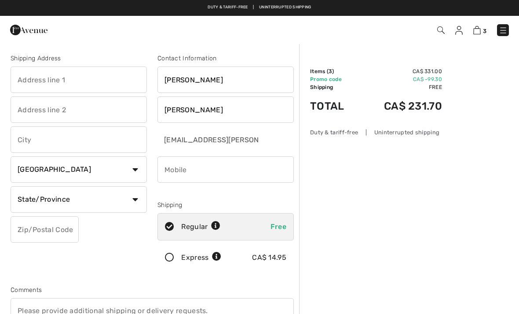
click at [109, 81] on input "text" at bounding box center [79, 79] width 136 height 26
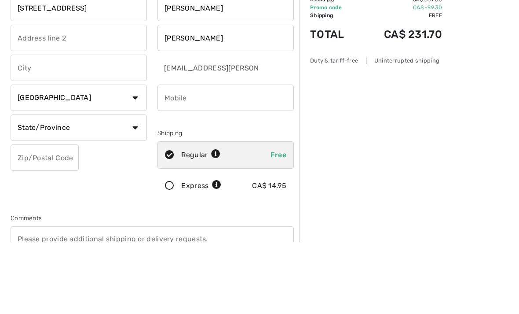
type input "[STREET_ADDRESS]"
click at [118, 126] on input "text" at bounding box center [79, 139] width 136 height 26
type input "Alliston"
click at [245, 156] on input "phone" at bounding box center [225, 169] width 136 height 26
type input "7057181975"
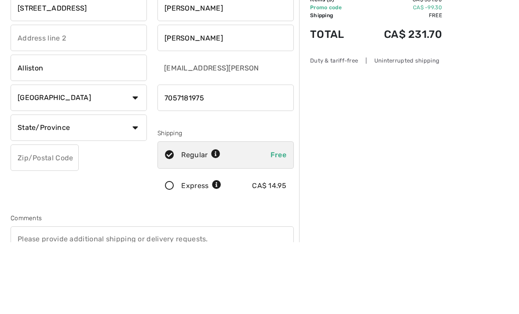
click at [135, 186] on select "State/Province [GEOGRAPHIC_DATA] [GEOGRAPHIC_DATA] [GEOGRAPHIC_DATA] [GEOGRAPHI…" at bounding box center [79, 199] width 136 height 26
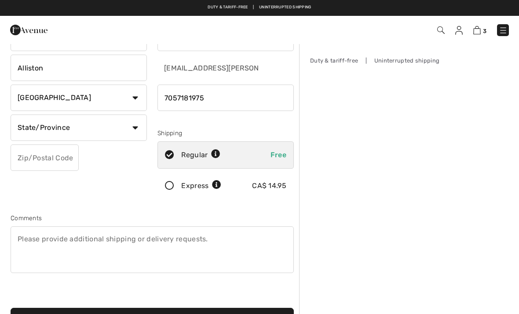
select select "ON"
click at [59, 161] on input "text" at bounding box center [45, 157] width 68 height 26
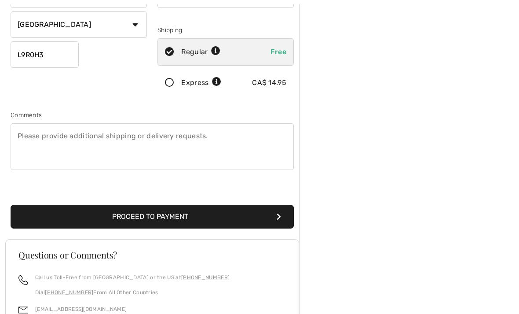
scroll to position [175, 0]
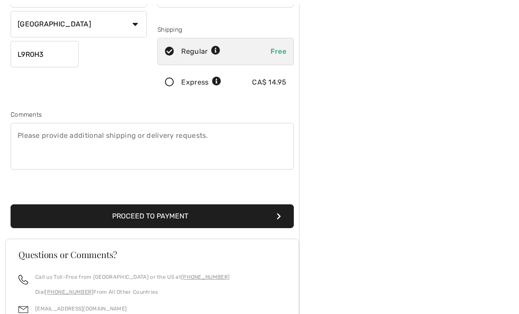
type input "L9R0H3"
click at [277, 214] on icon "submit" at bounding box center [279, 215] width 4 height 7
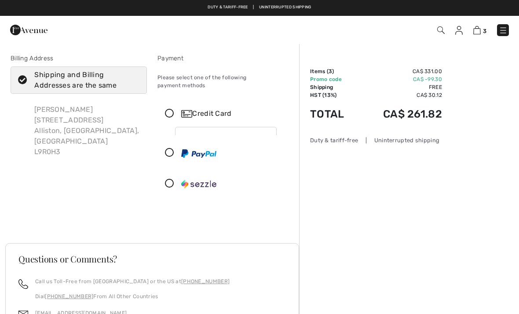
checkbox input "true"
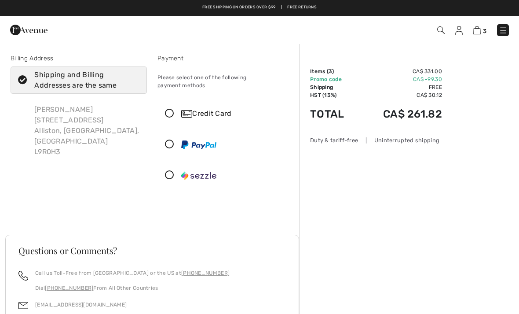
click at [170, 109] on icon at bounding box center [169, 113] width 23 height 9
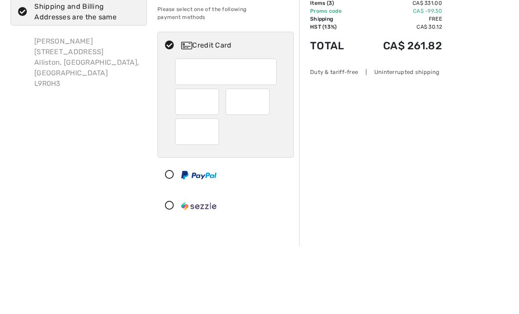
scroll to position [68, 0]
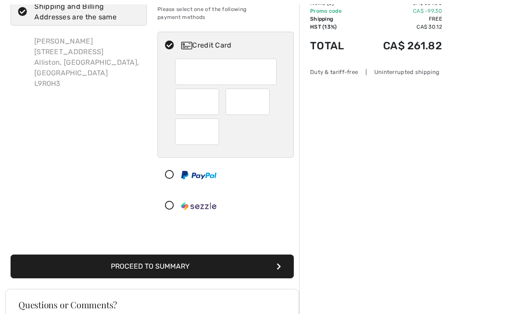
click at [230, 259] on button "Proceed to Summary" at bounding box center [152, 266] width 283 height 24
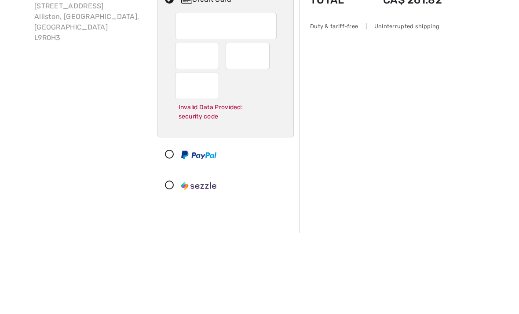
scroll to position [114, 0]
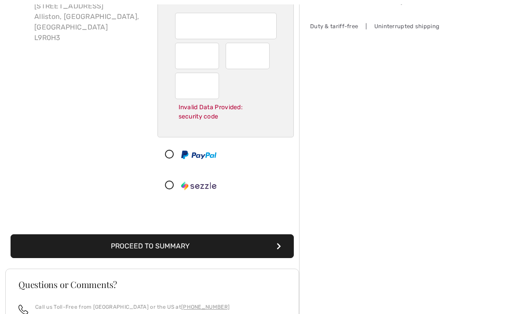
click at [192, 240] on button "Proceed to Summary" at bounding box center [152, 246] width 283 height 24
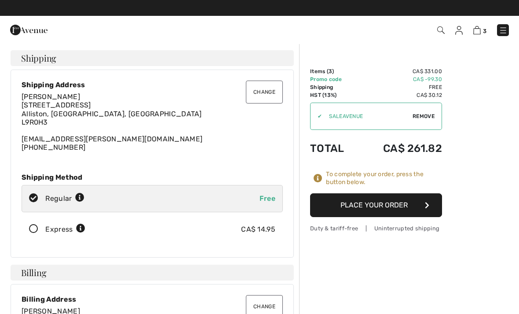
click at [388, 205] on button "Place Your Order" at bounding box center [376, 205] width 132 height 24
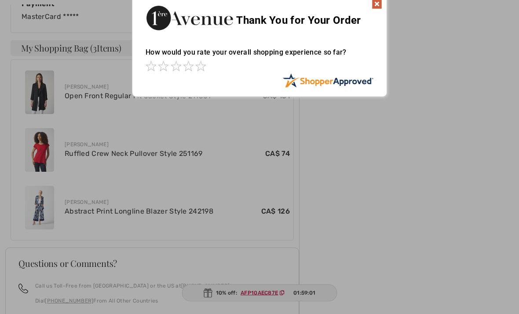
scroll to position [445, 0]
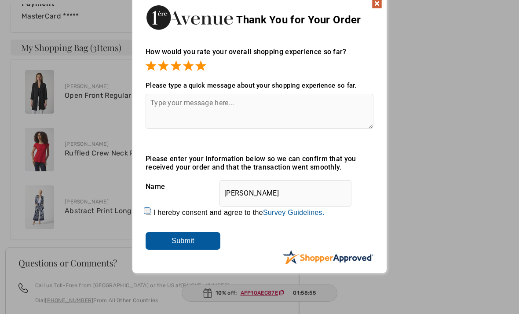
click at [260, 112] on textarea at bounding box center [260, 111] width 228 height 35
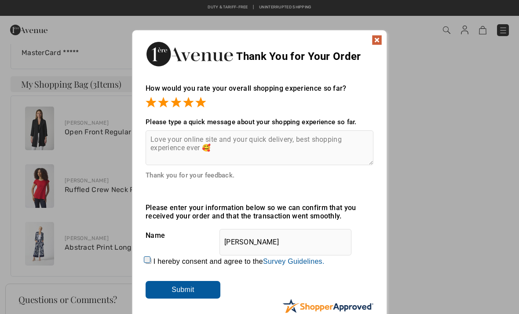
scroll to position [407, 0]
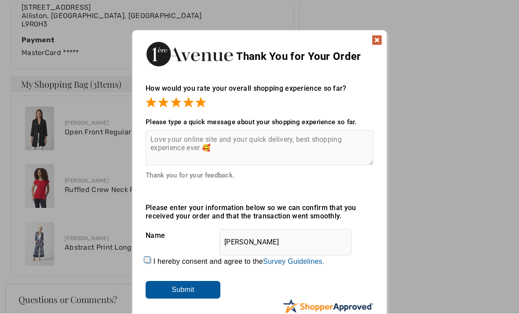
type textarea "Love your online site and your quick delivery, best shopping experience ever 🥰"
click at [376, 37] on img at bounding box center [377, 41] width 11 height 11
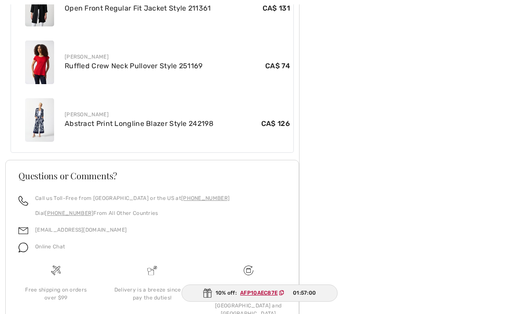
scroll to position [542, 0]
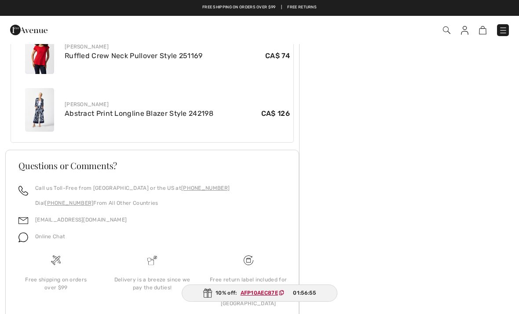
click at [258, 296] on ins "AFP10AEC87E" at bounding box center [259, 292] width 37 height 6
click at [257, 296] on ins "AFP10AEC87E" at bounding box center [258, 292] width 37 height 6
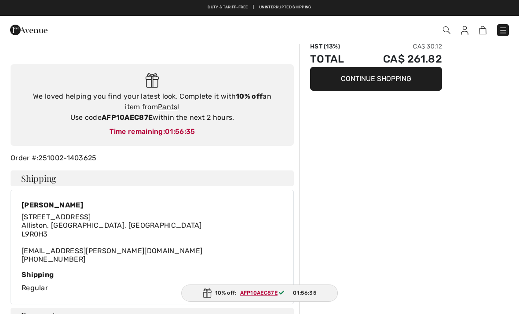
scroll to position [0, 0]
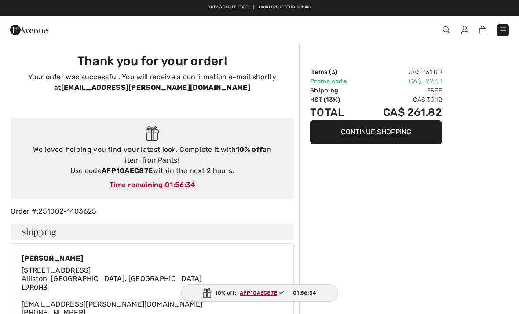
click at [417, 131] on button "Continue Shopping" at bounding box center [376, 132] width 132 height 24
